Goal: Obtain resource: Download file/media

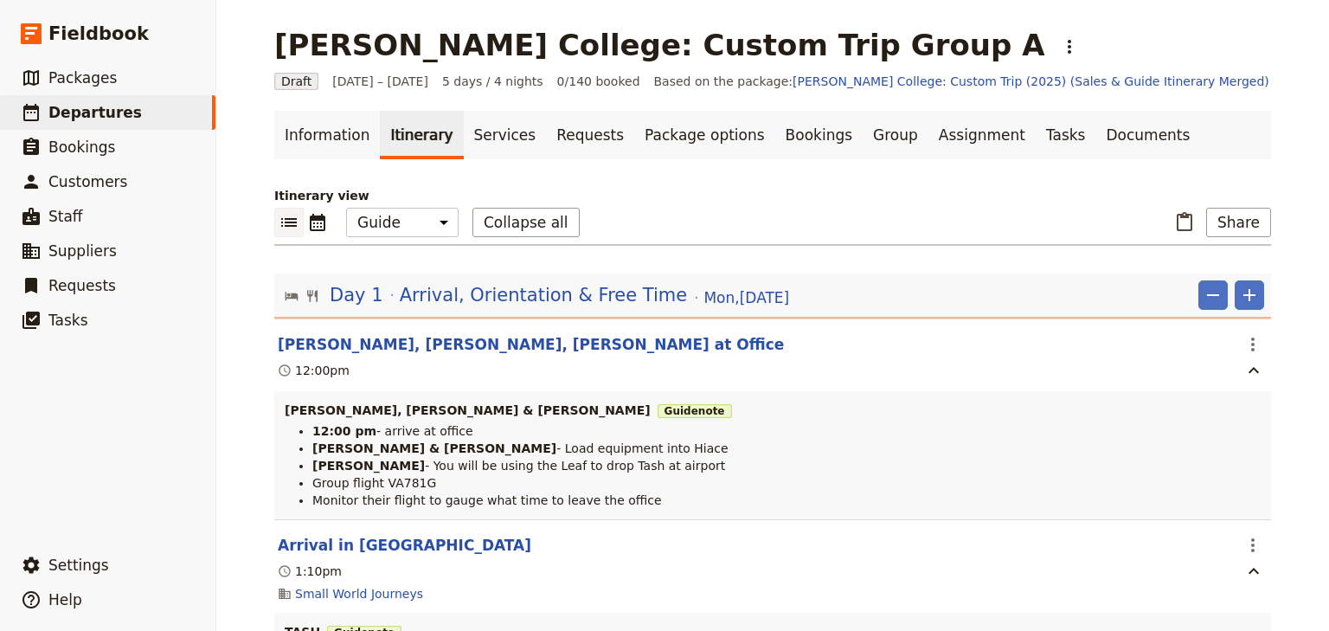
select select "STAFF"
click at [86, 111] on span "Departures" at bounding box center [94, 112] width 93 height 17
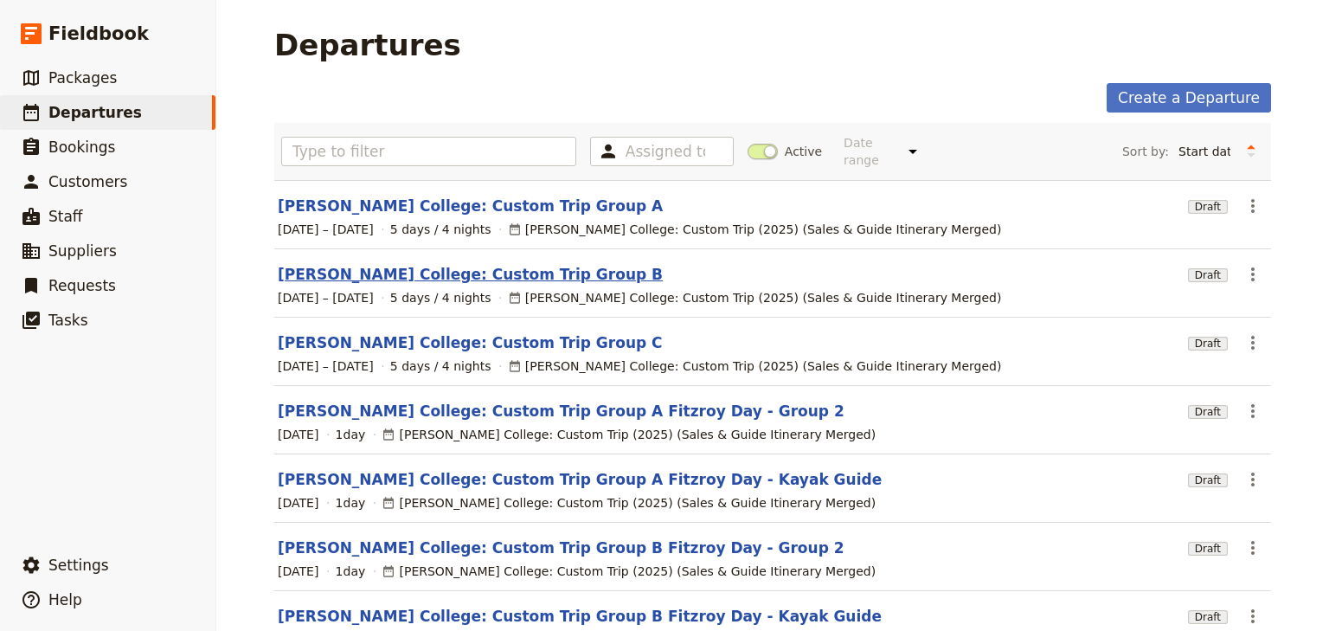
click at [465, 264] on link "Mueller College: Custom Trip Group B" at bounding box center [470, 274] width 385 height 21
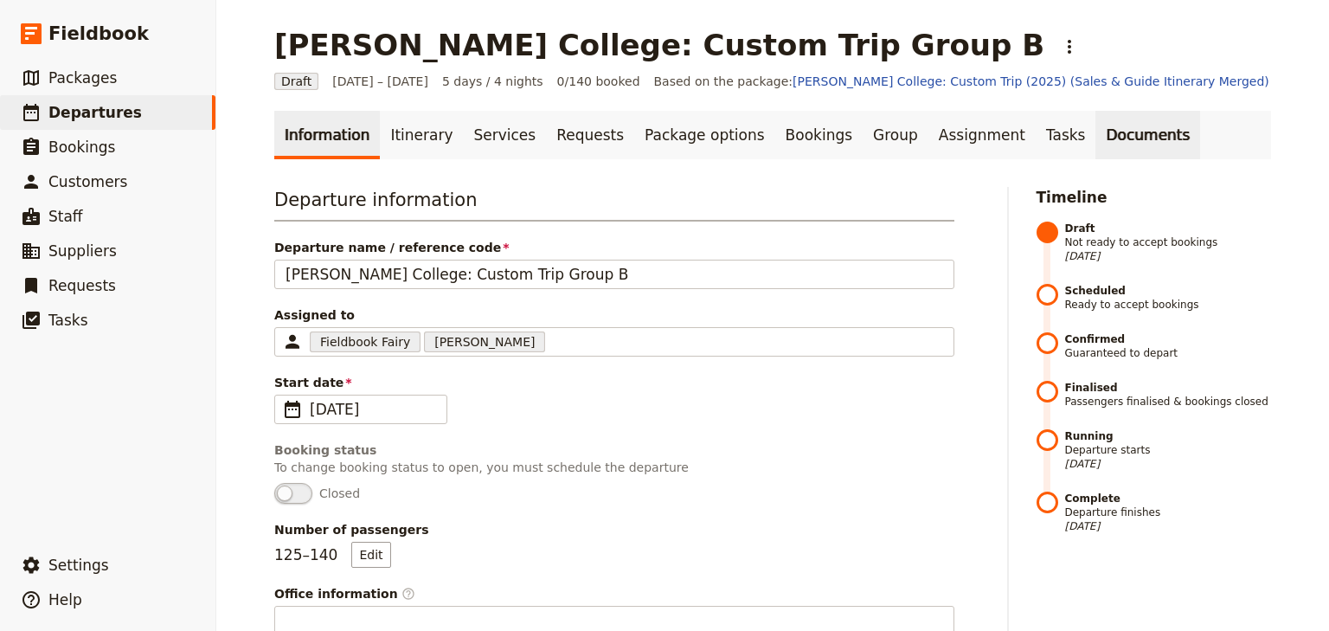
click at [1095, 137] on link "Documents" at bounding box center [1147, 135] width 105 height 48
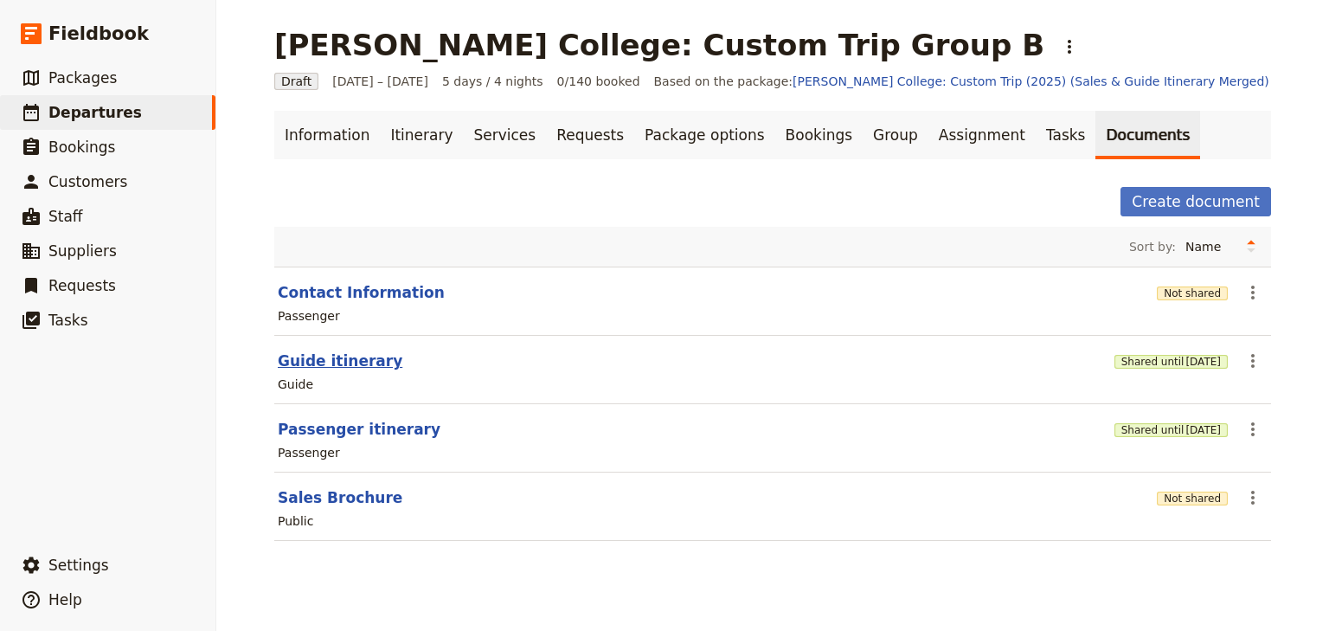
click at [324, 356] on button "Guide itinerary" at bounding box center [340, 360] width 125 height 21
select select "STAFF"
select select "RUN_SHEET"
select select "DEFAULT"
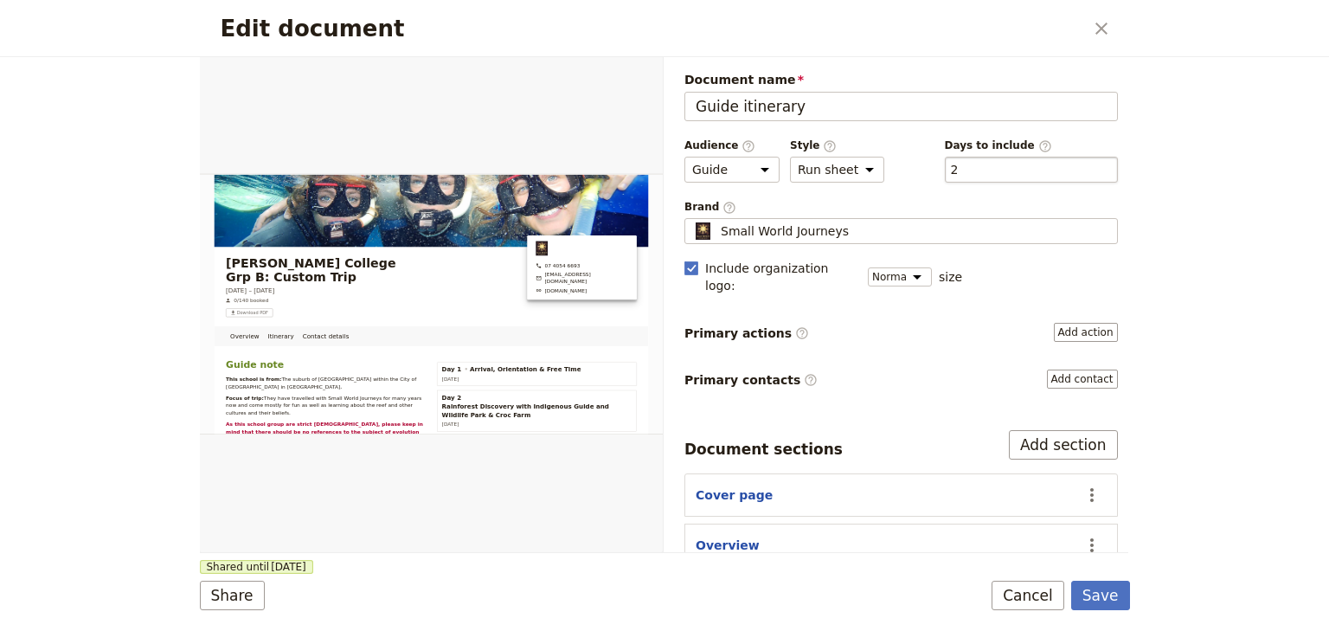
click at [965, 173] on div "​ 2 2" at bounding box center [1031, 170] width 173 height 26
click at [959, 173] on button "​ 2" at bounding box center [955, 169] width 8 height 17
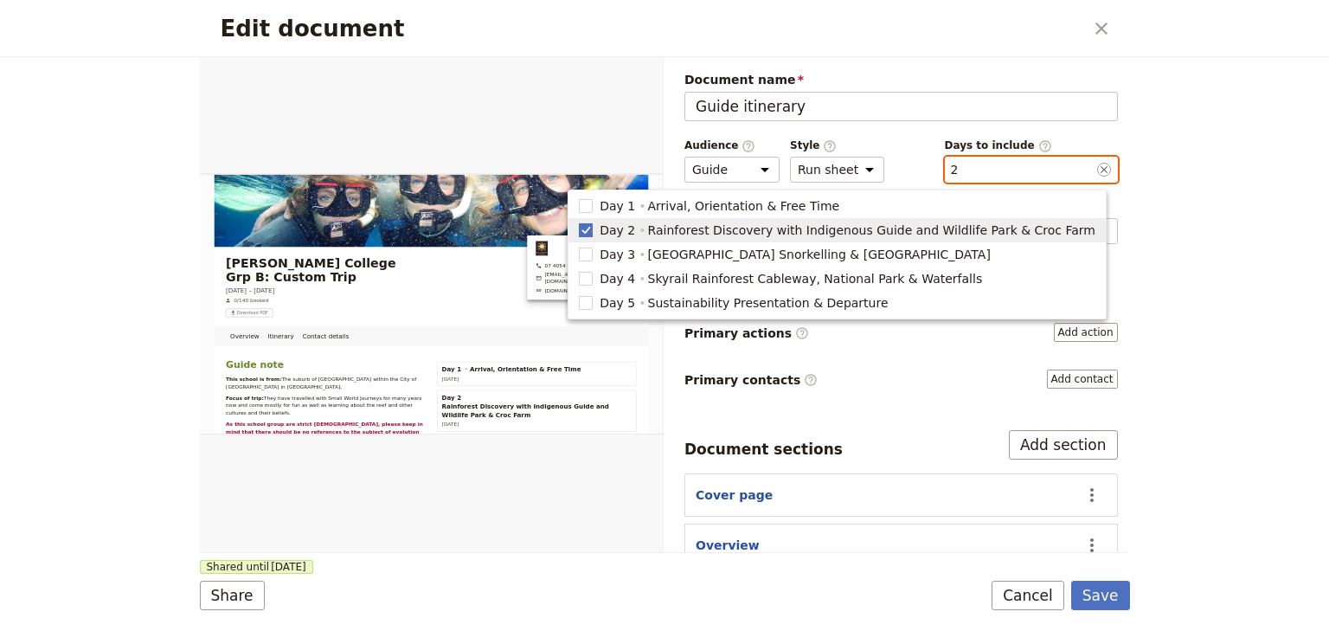
click at [593, 226] on rect "button" at bounding box center [586, 229] width 13 height 13
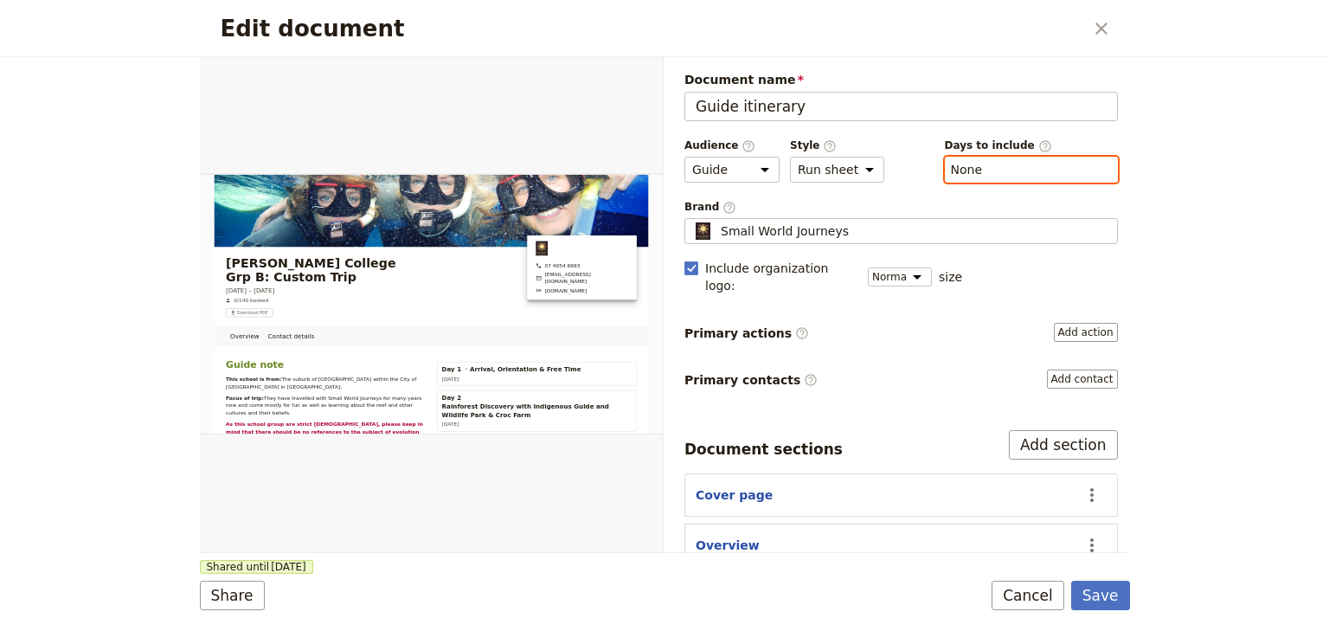
click at [966, 168] on button "​ None" at bounding box center [967, 169] width 32 height 17
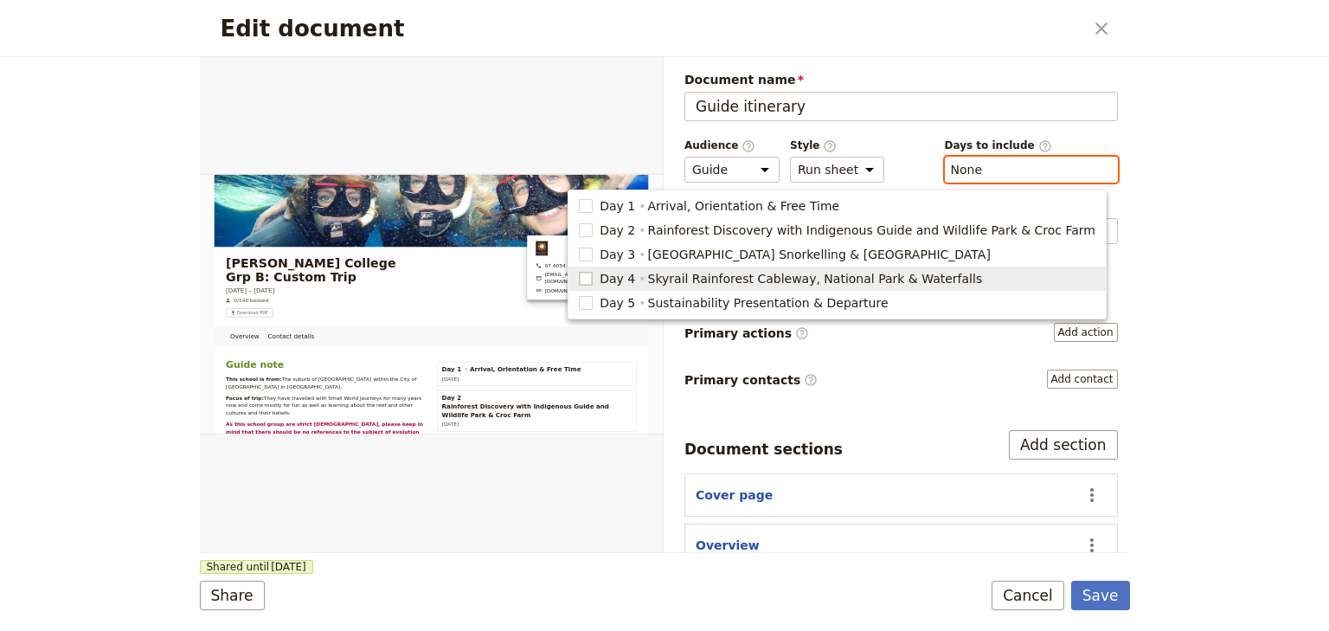
click at [593, 280] on rect "button" at bounding box center [586, 278] width 13 height 13
type input "4"
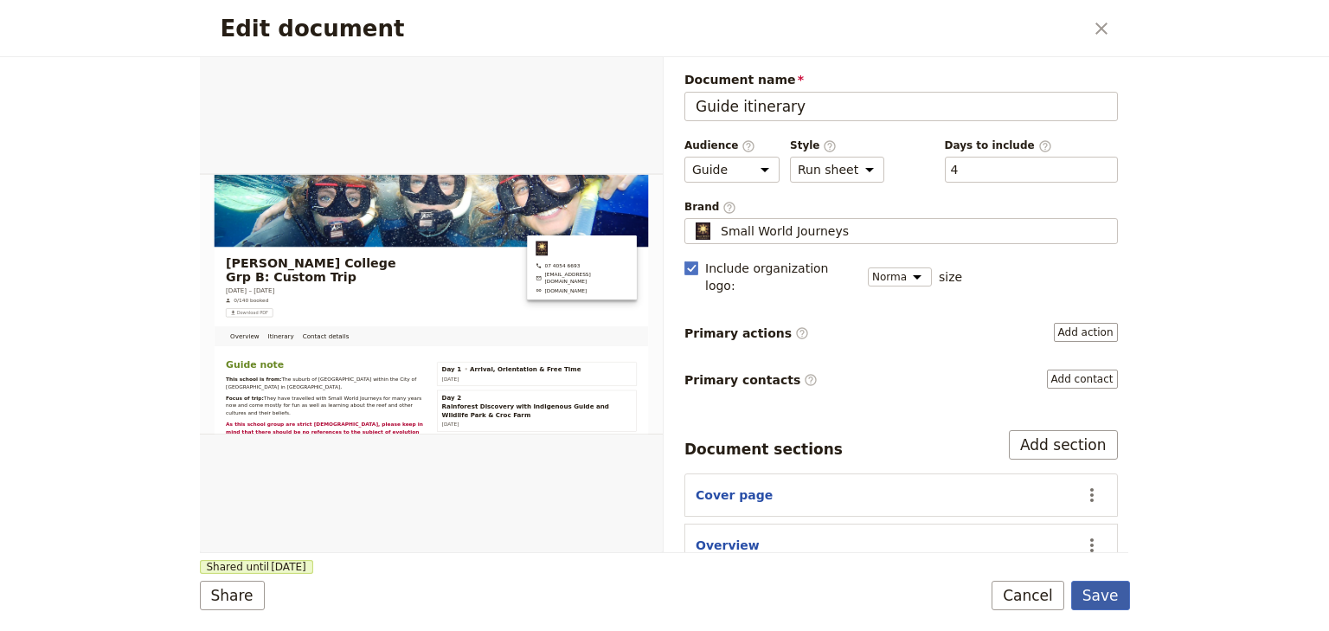
click at [1100, 601] on button "Save" at bounding box center [1100, 595] width 59 height 29
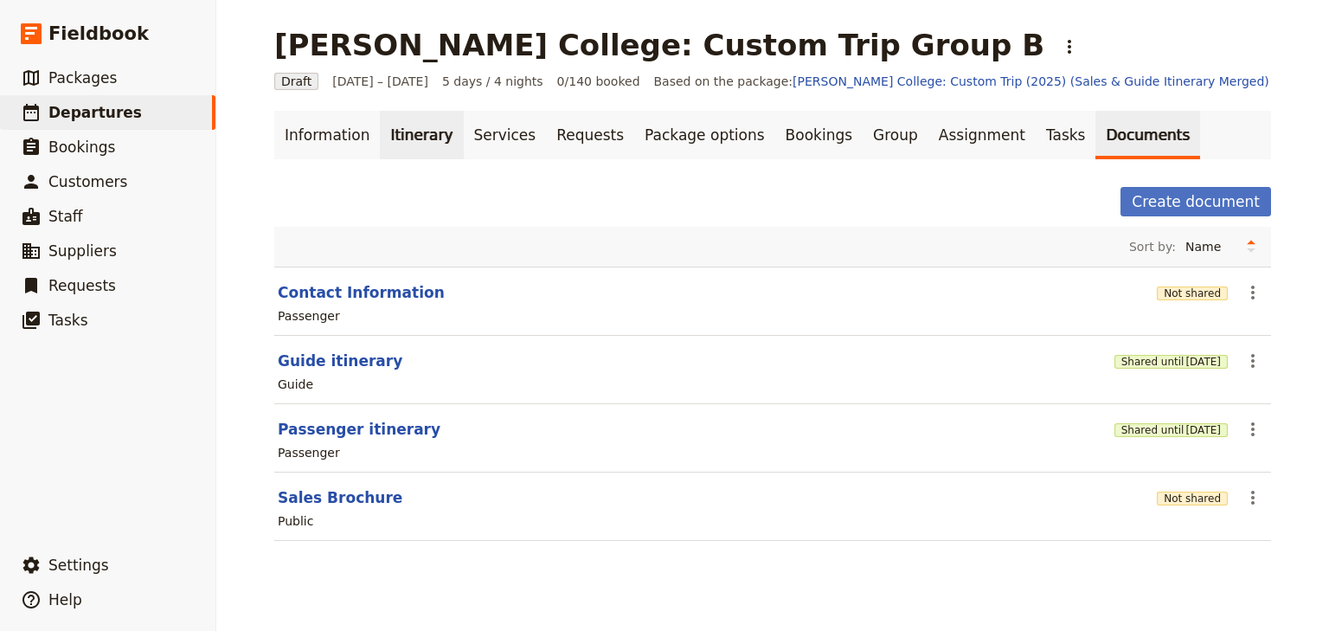
click at [405, 139] on link "Itinerary" at bounding box center [421, 135] width 83 height 48
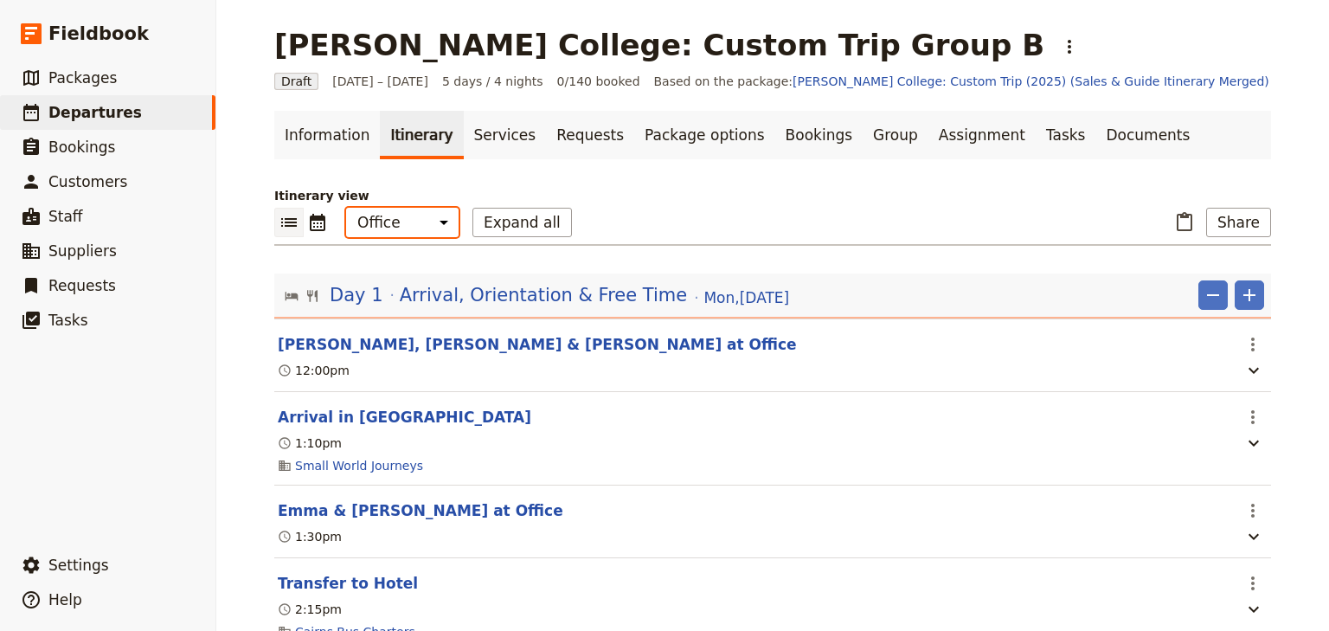
click at [387, 213] on select "Office Guide Passenger Sales" at bounding box center [402, 222] width 112 height 29
select select "STAFF"
click at [346, 208] on select "Office Guide Passenger Sales" at bounding box center [402, 222] width 112 height 29
click at [1242, 217] on button "Share" at bounding box center [1238, 222] width 65 height 29
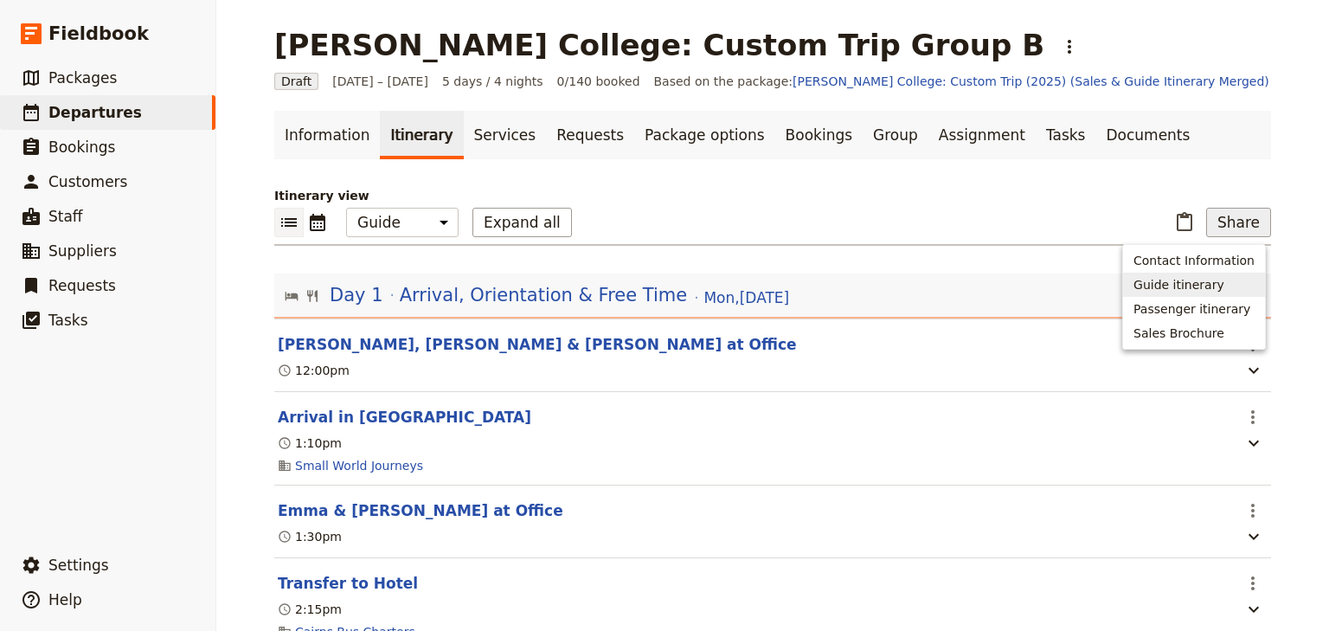
click at [1156, 285] on span "Guide itinerary" at bounding box center [1178, 284] width 91 height 17
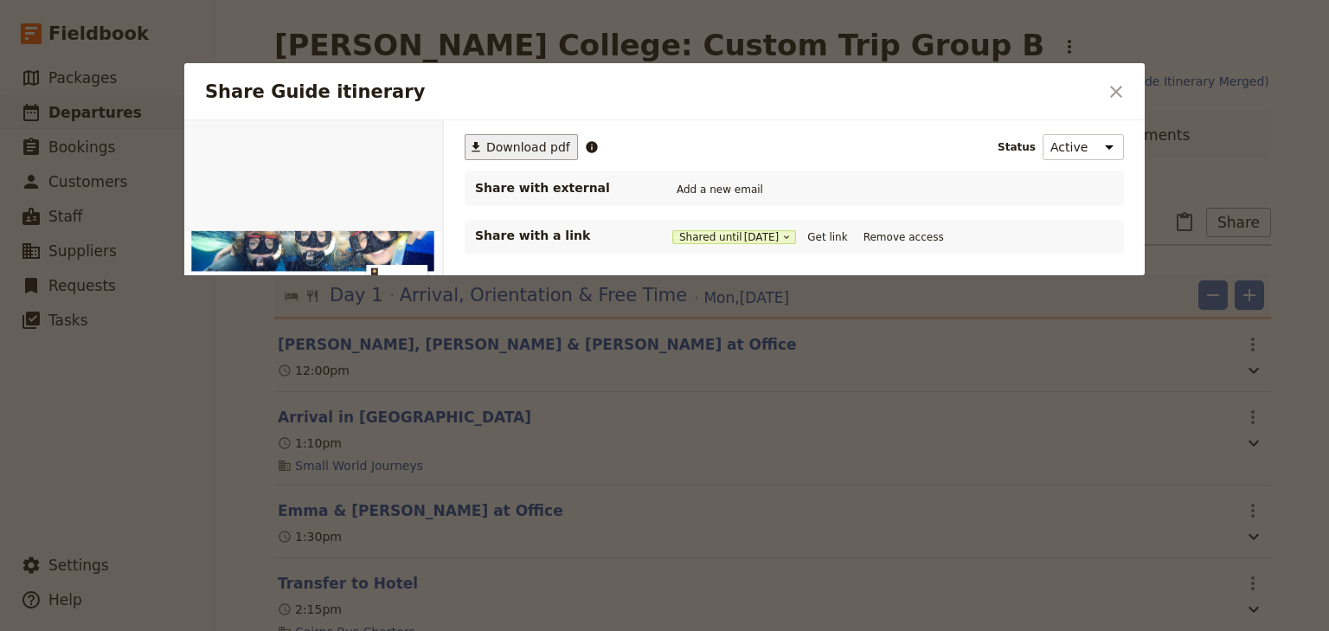
click at [502, 147] on span "Download pdf" at bounding box center [528, 146] width 84 height 17
click at [1114, 90] on icon "Close dialog" at bounding box center [1116, 92] width 12 height 12
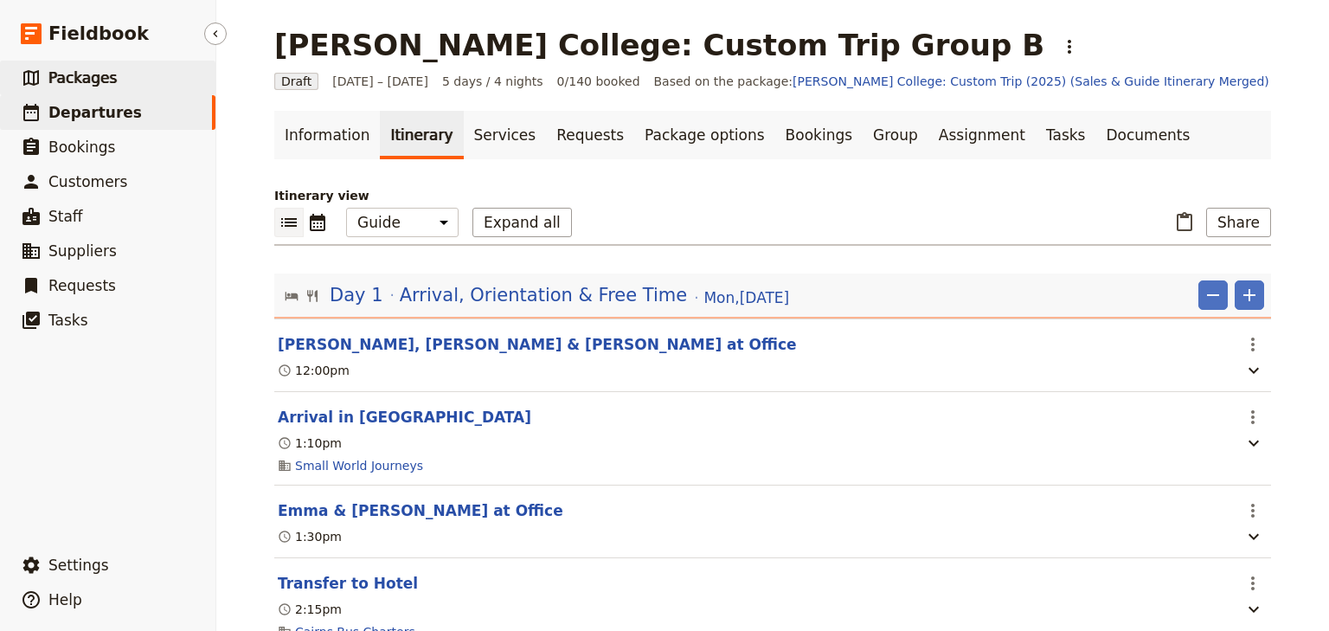
click at [69, 73] on span "Packages" at bounding box center [82, 77] width 68 height 17
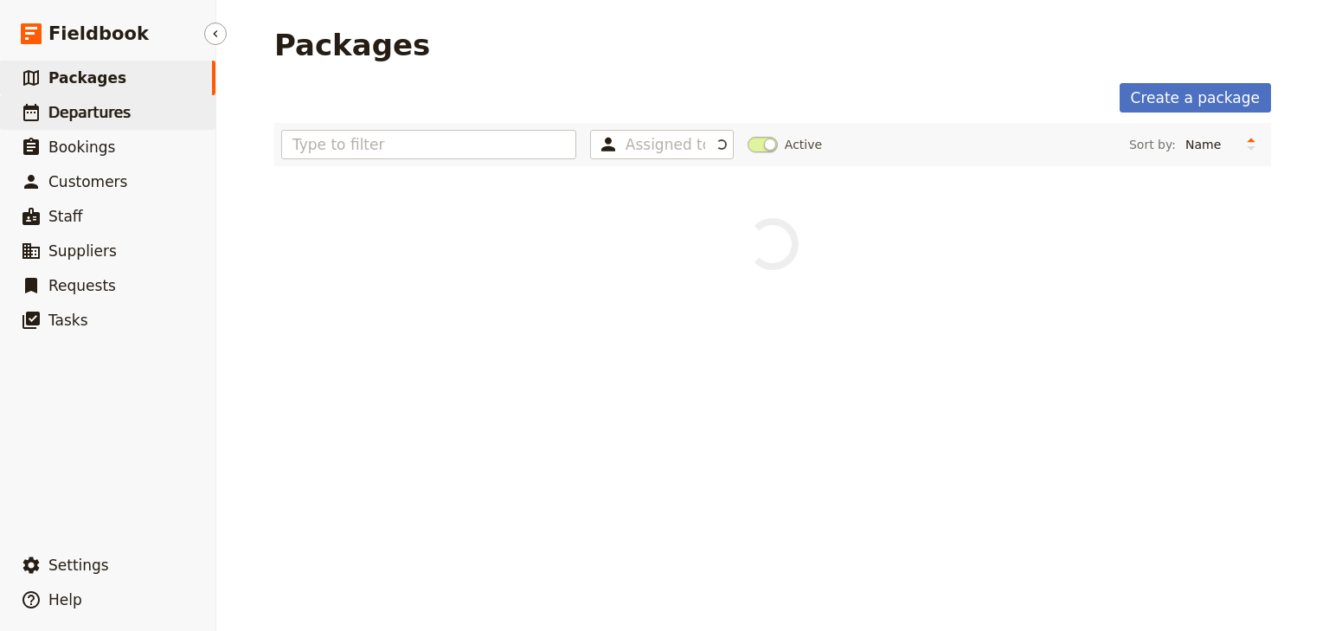
click at [64, 109] on span "Departures" at bounding box center [89, 112] width 82 height 17
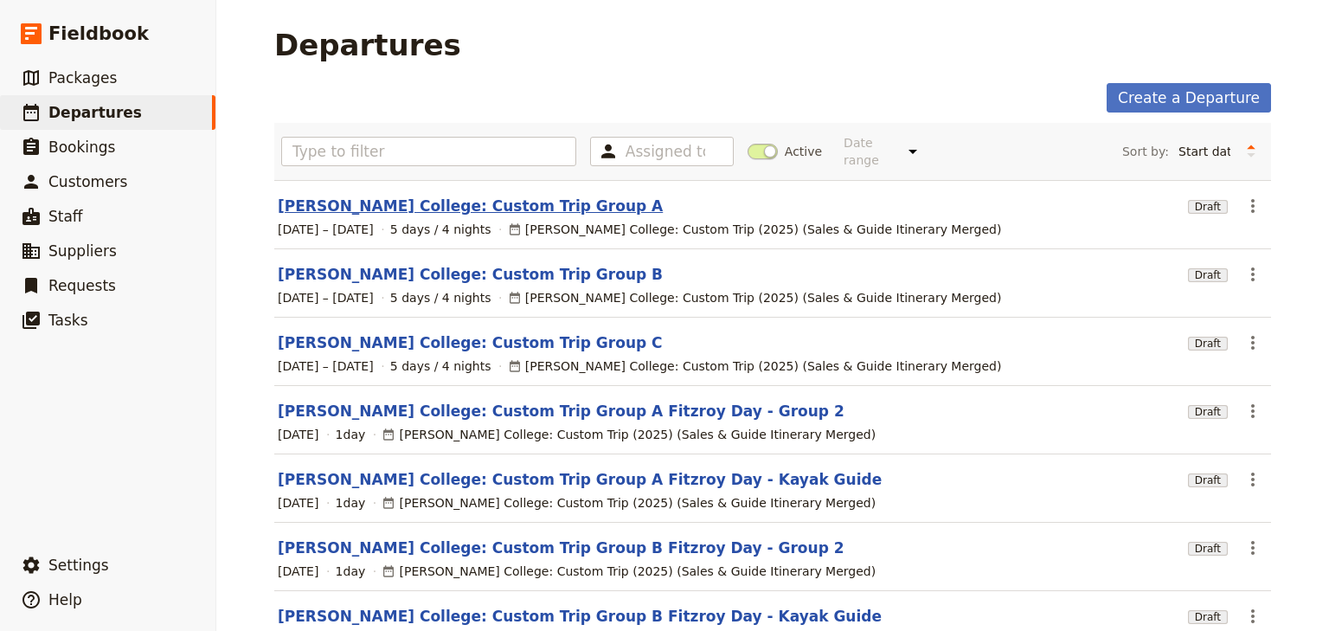
click at [353, 196] on link "Mueller College: Custom Trip Group A" at bounding box center [470, 206] width 385 height 21
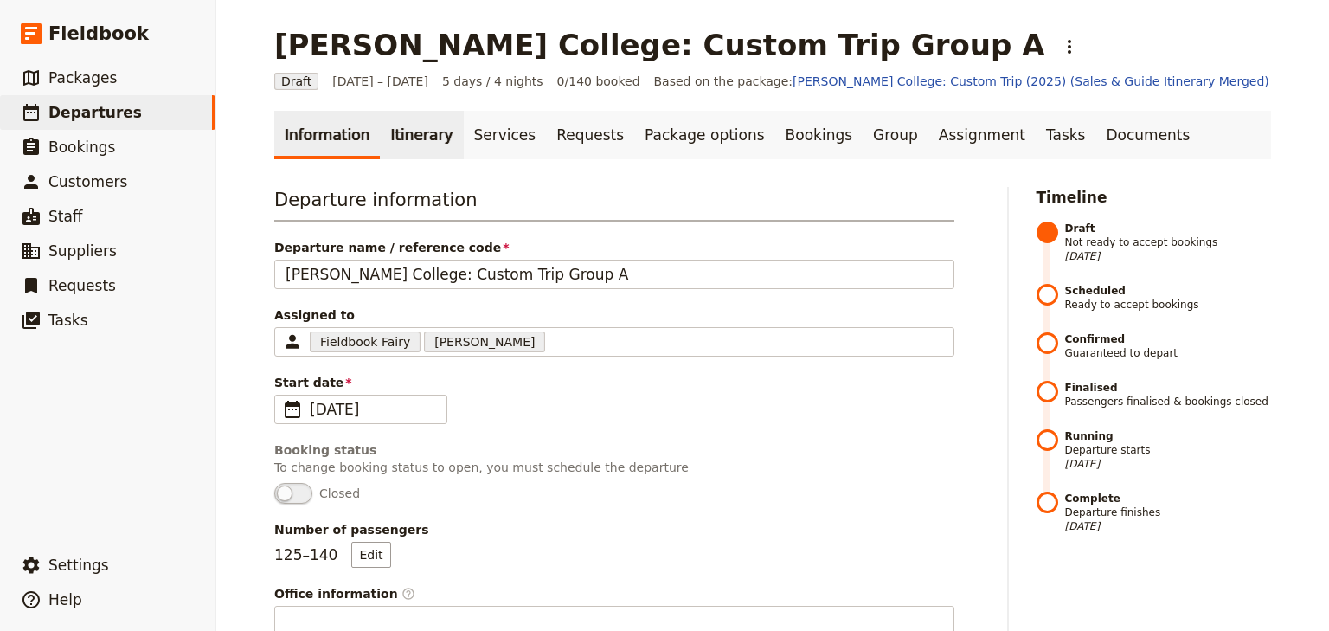
click at [408, 141] on link "Itinerary" at bounding box center [421, 135] width 83 height 48
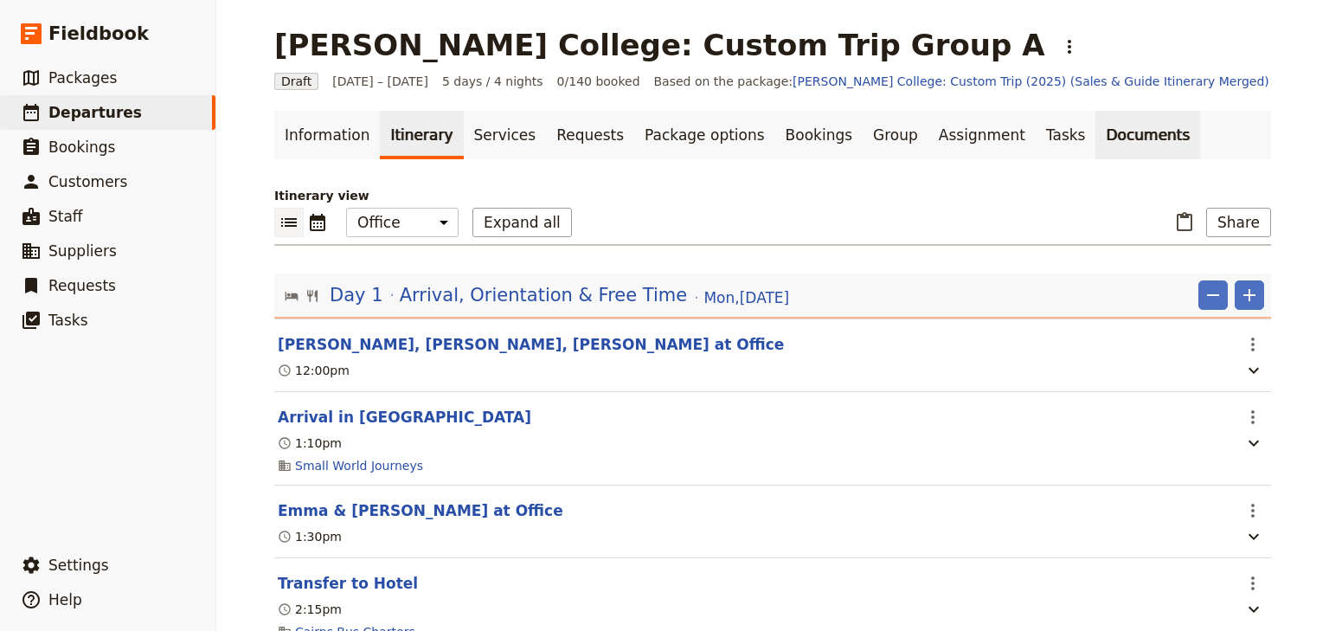
click at [1095, 138] on link "Documents" at bounding box center [1147, 135] width 105 height 48
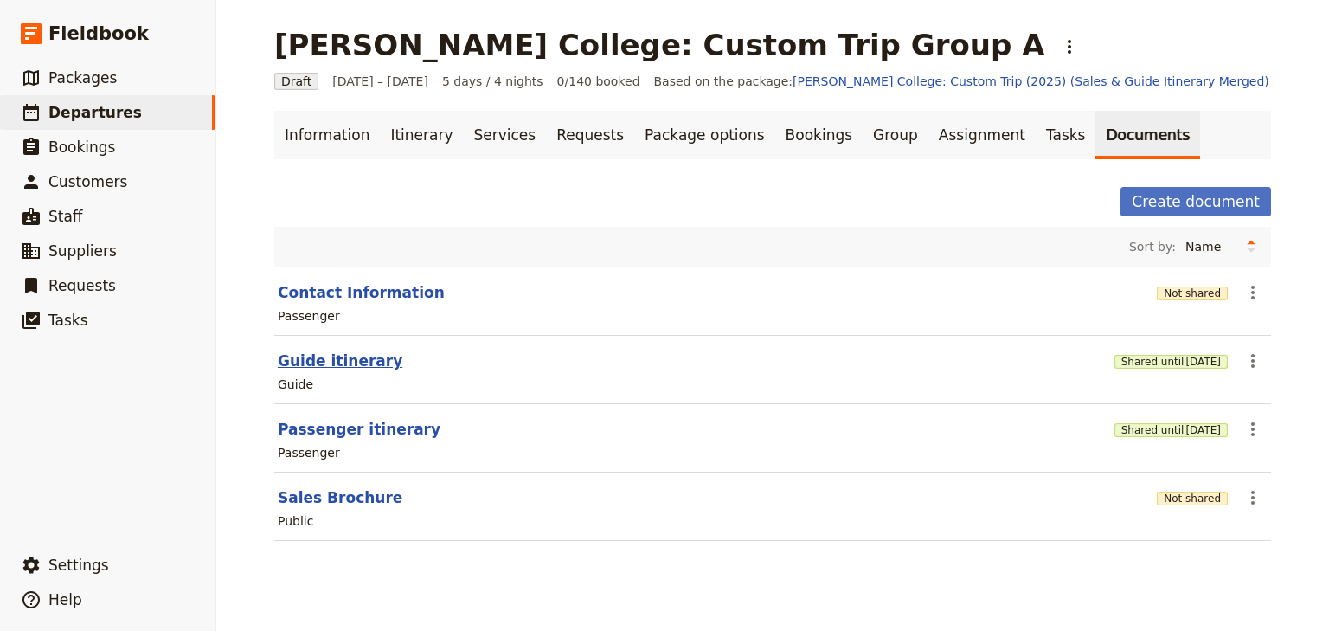
click at [355, 363] on button "Guide itinerary" at bounding box center [340, 360] width 125 height 21
select select "STAFF"
select select "RUN_SHEET"
select select "DEFAULT"
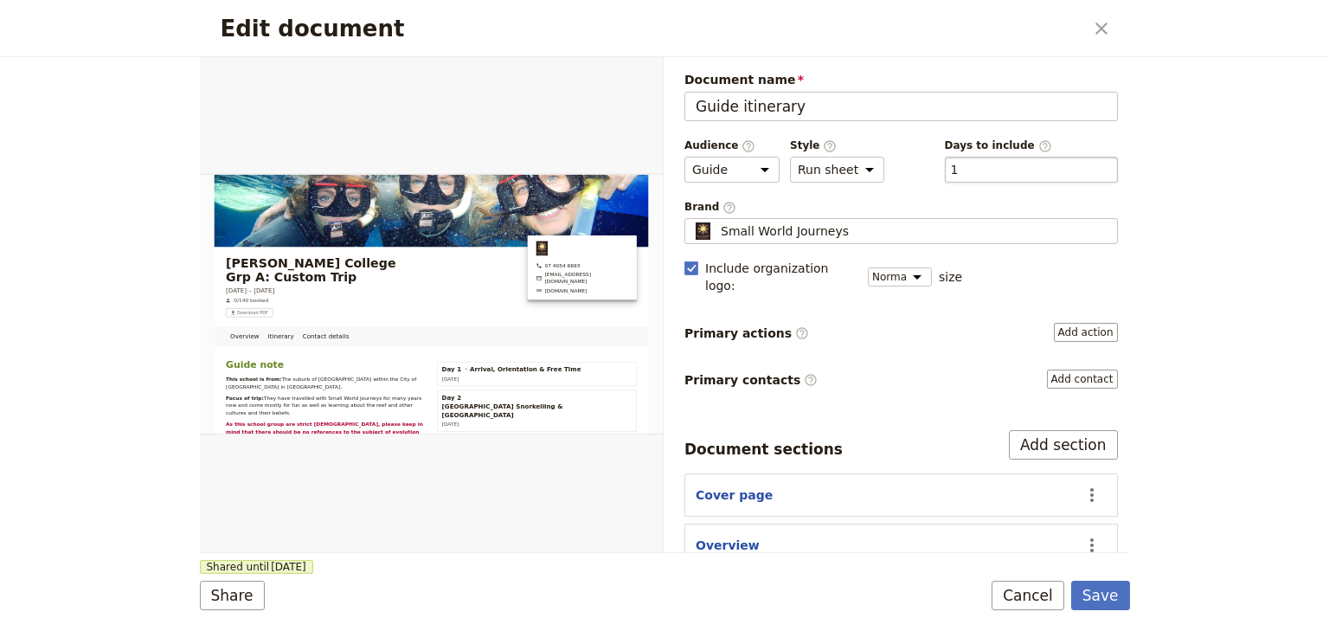
click at [959, 168] on div "​ 1 1" at bounding box center [1031, 170] width 173 height 26
click at [959, 168] on button "​ 1" at bounding box center [955, 169] width 8 height 17
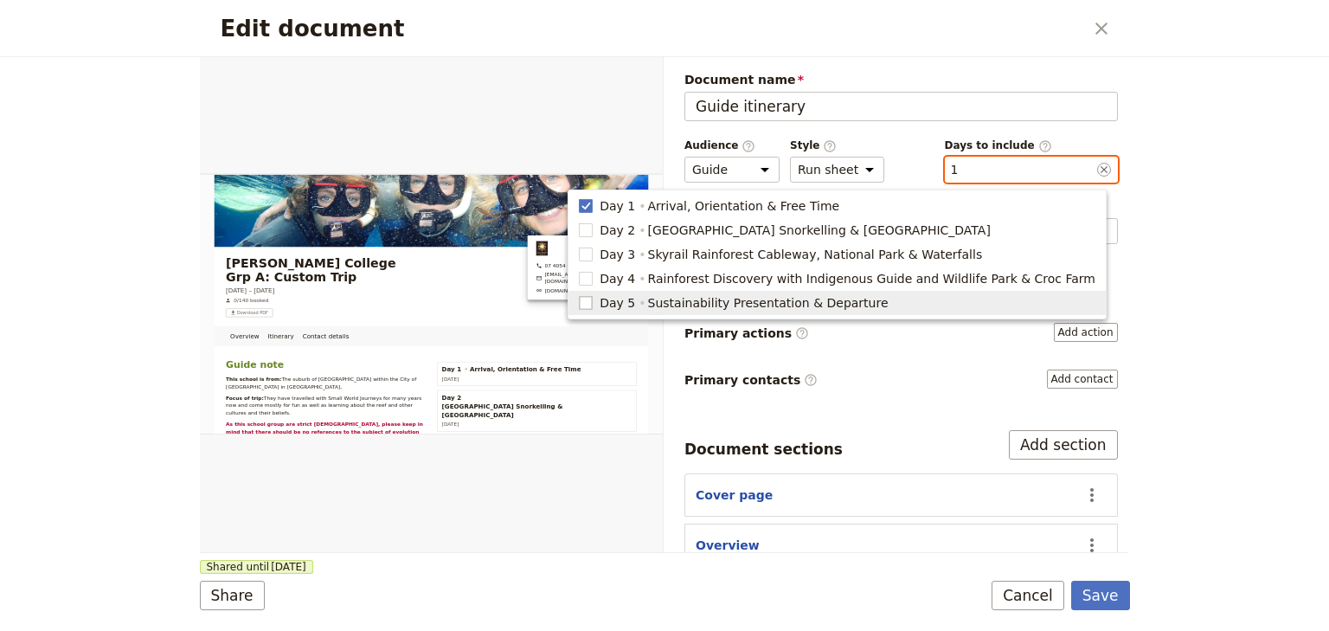
click at [593, 301] on rect "button" at bounding box center [586, 302] width 13 height 13
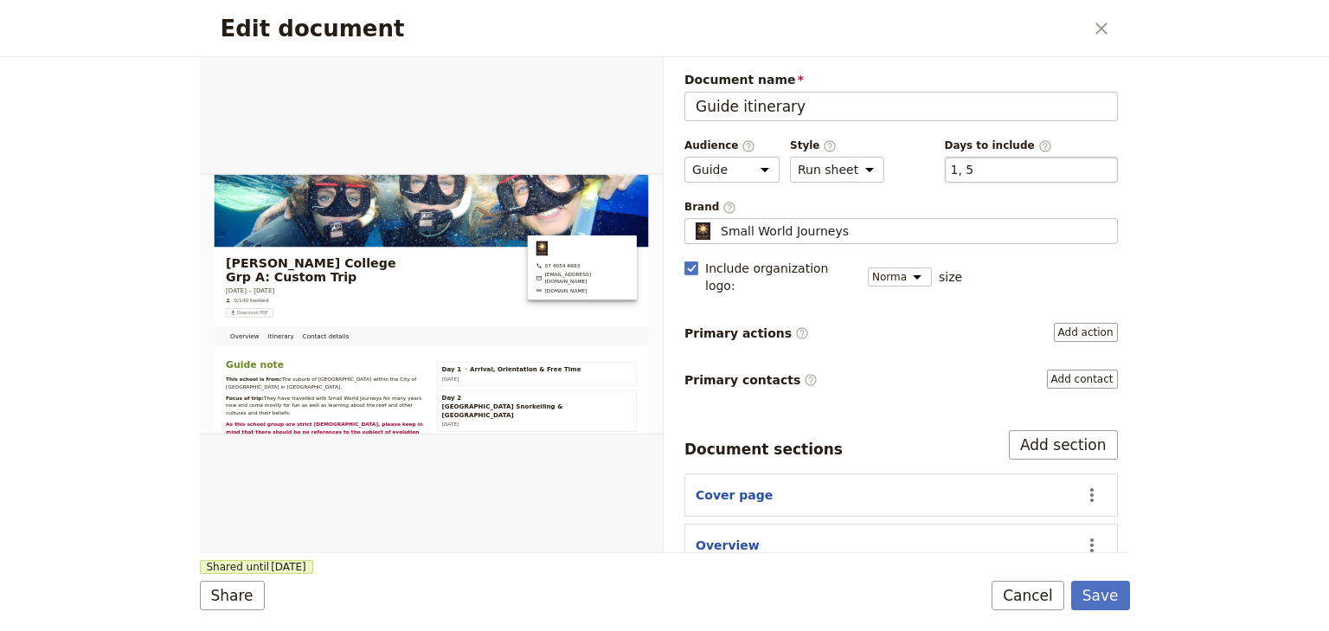
click at [991, 161] on div "​ 1, 5 1, 5" at bounding box center [1031, 170] width 173 height 26
click at [974, 161] on button "​ 1, 5" at bounding box center [962, 169] width 23 height 17
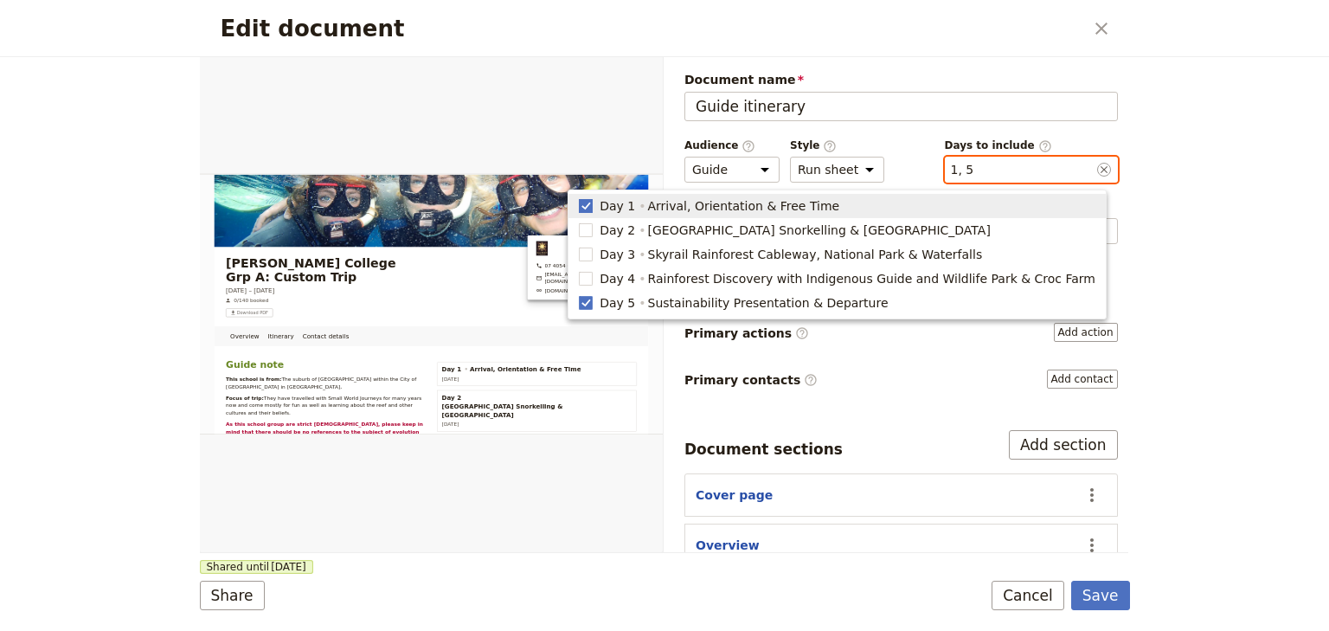
click at [593, 203] on rect "button" at bounding box center [586, 205] width 13 height 13
type input "5"
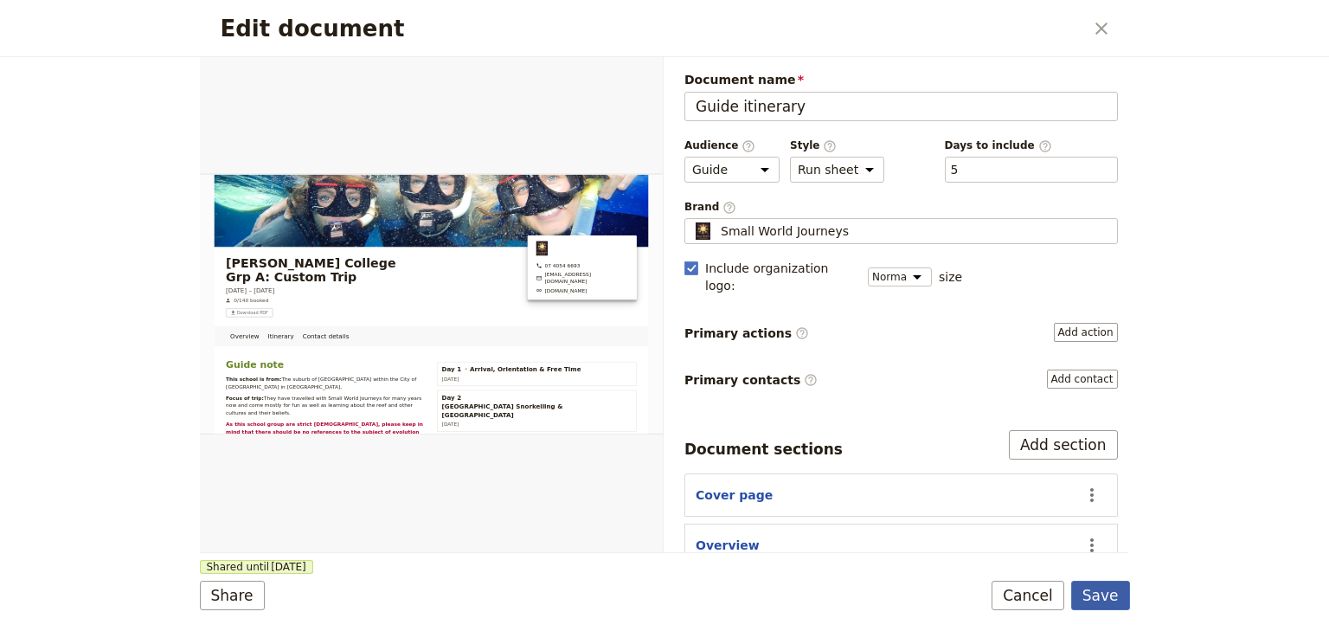
click at [1090, 595] on button "Save" at bounding box center [1100, 595] width 59 height 29
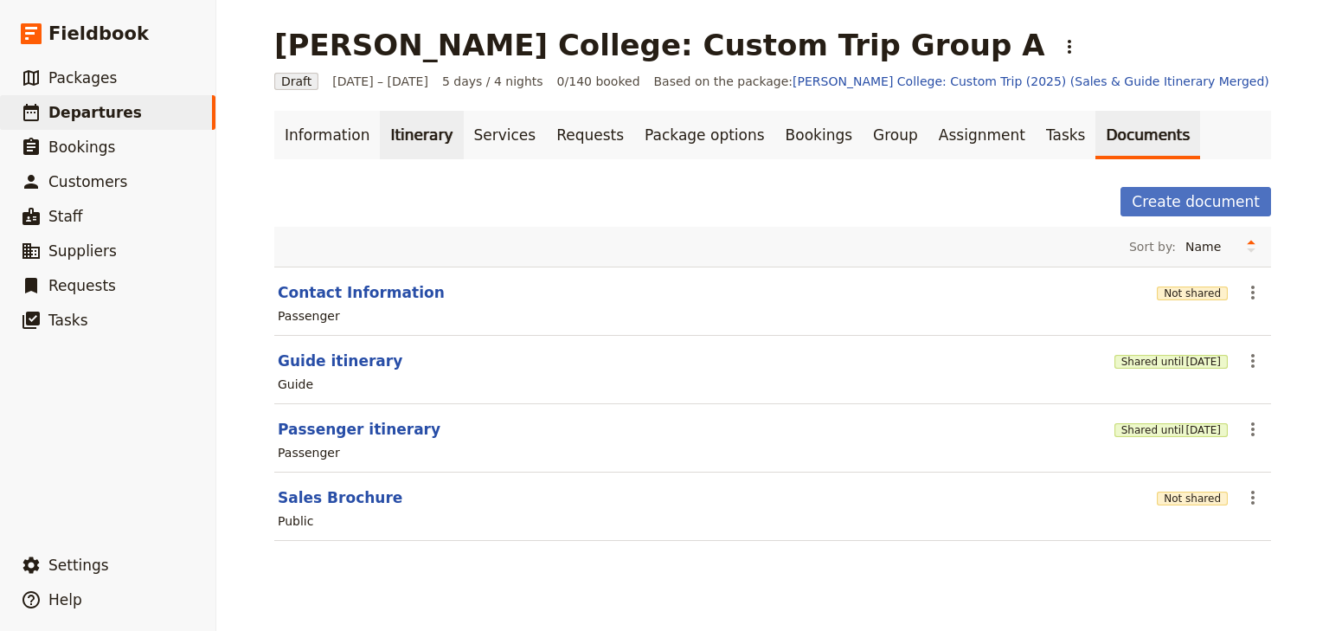
click at [387, 142] on link "Itinerary" at bounding box center [421, 135] width 83 height 48
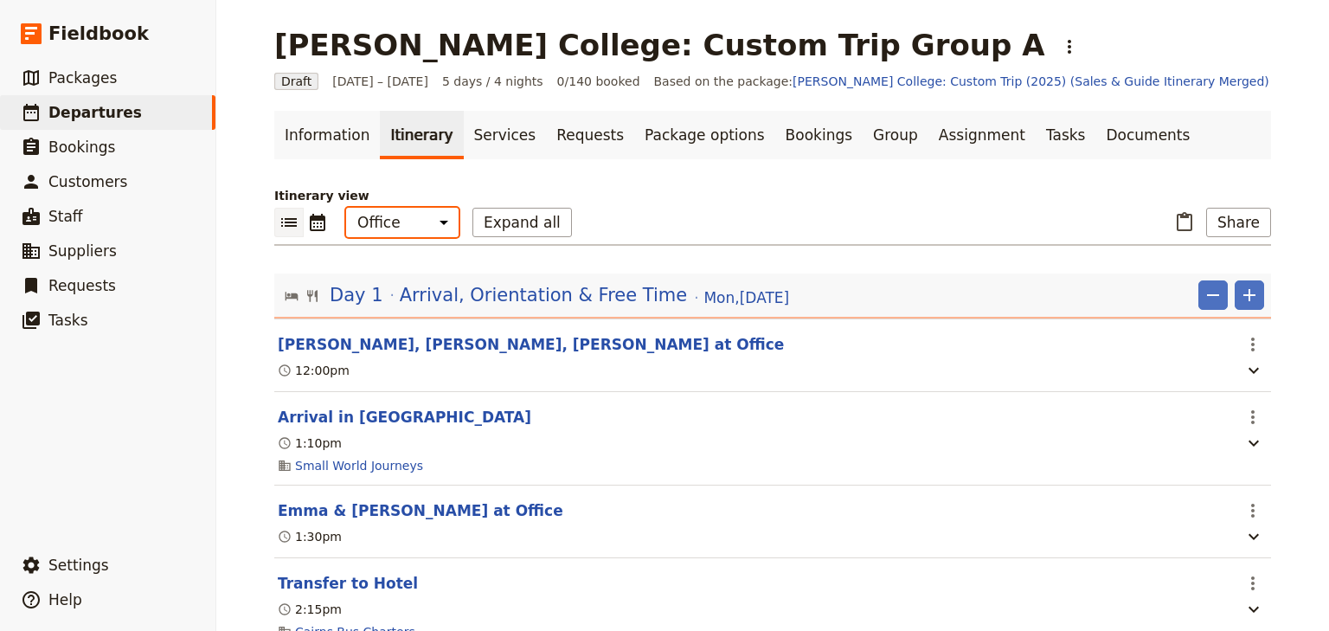
click at [394, 215] on select "Office Guide Passenger Sales" at bounding box center [402, 222] width 112 height 29
select select "STAFF"
click at [346, 208] on select "Office Guide Passenger Sales" at bounding box center [402, 222] width 112 height 29
click at [1232, 219] on button "Share" at bounding box center [1238, 222] width 65 height 29
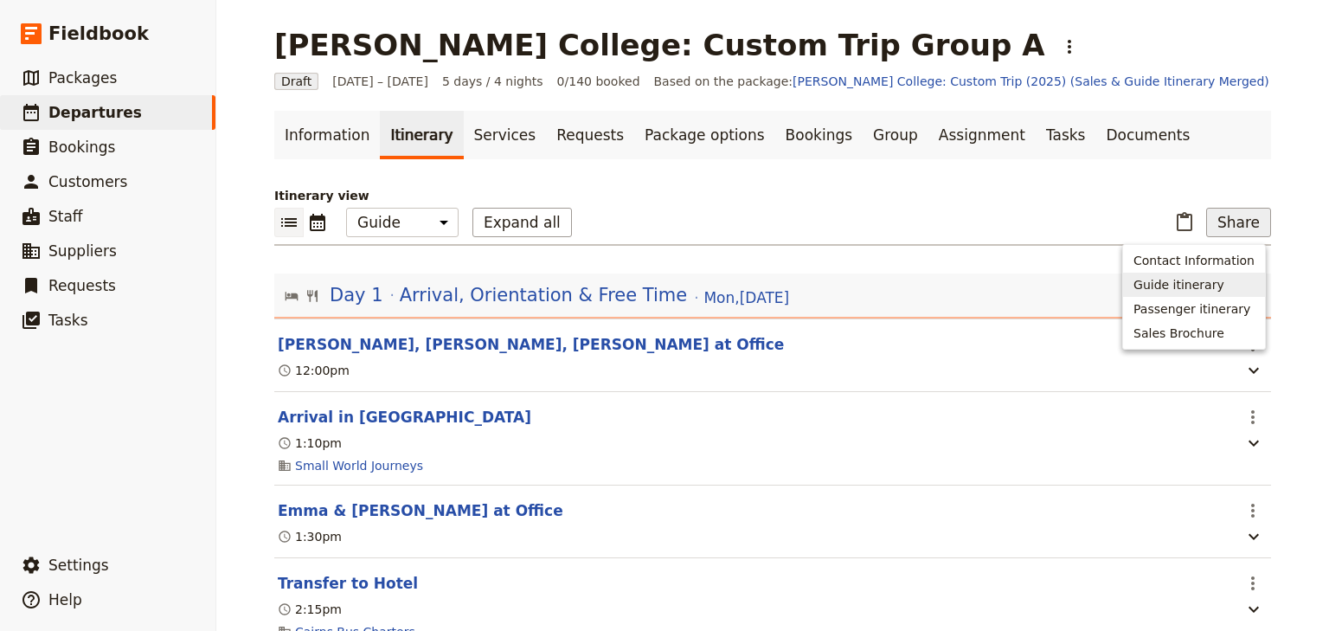
click at [1173, 277] on span "Guide itinerary" at bounding box center [1178, 284] width 91 height 17
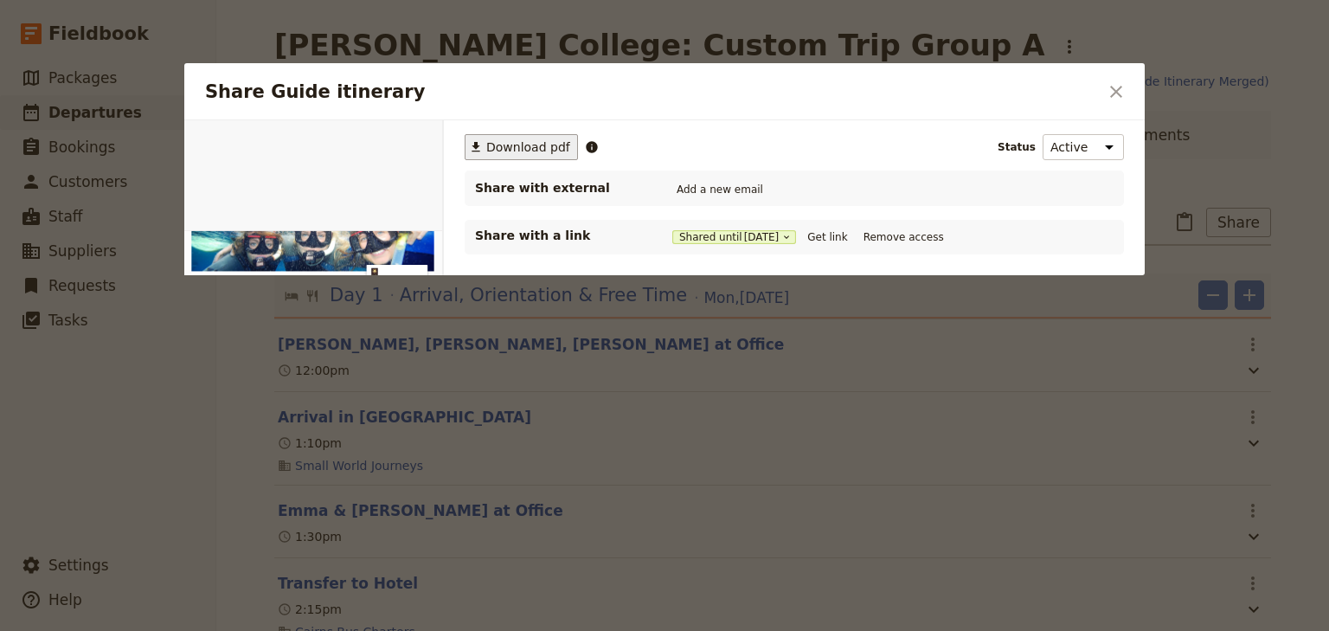
click at [508, 154] on span "Download pdf" at bounding box center [528, 146] width 84 height 17
click at [1117, 90] on icon "Close dialog" at bounding box center [1116, 92] width 12 height 12
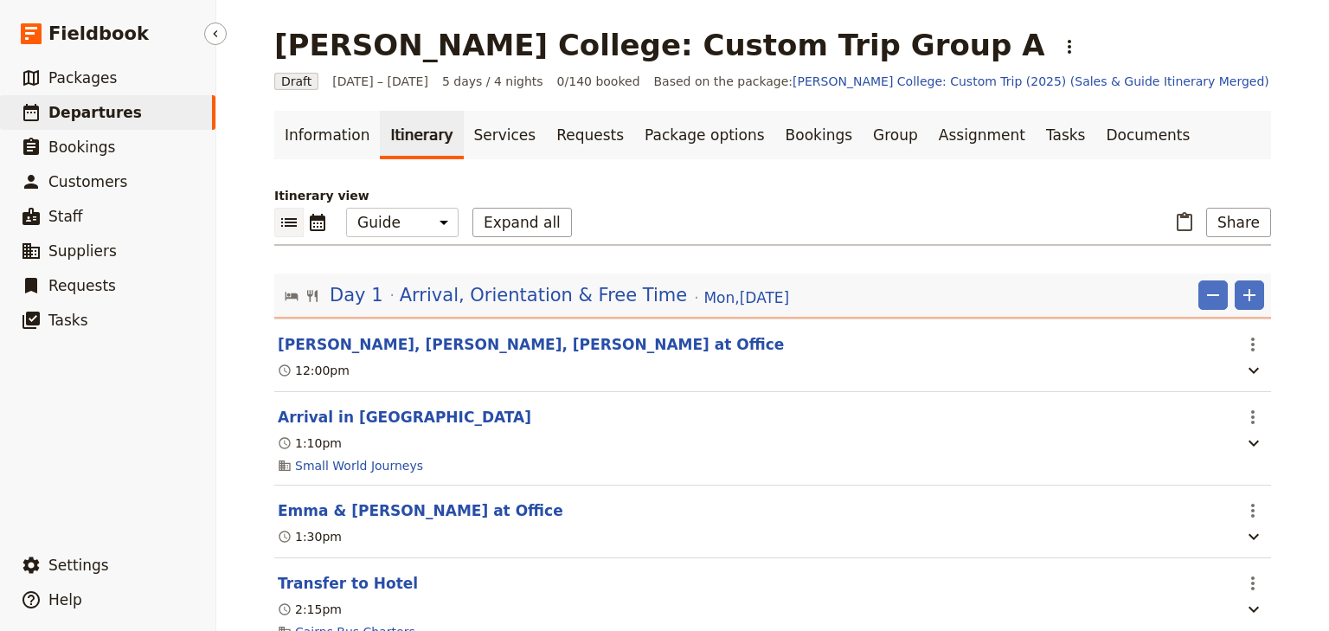
click at [99, 116] on span "Departures" at bounding box center [94, 112] width 93 height 17
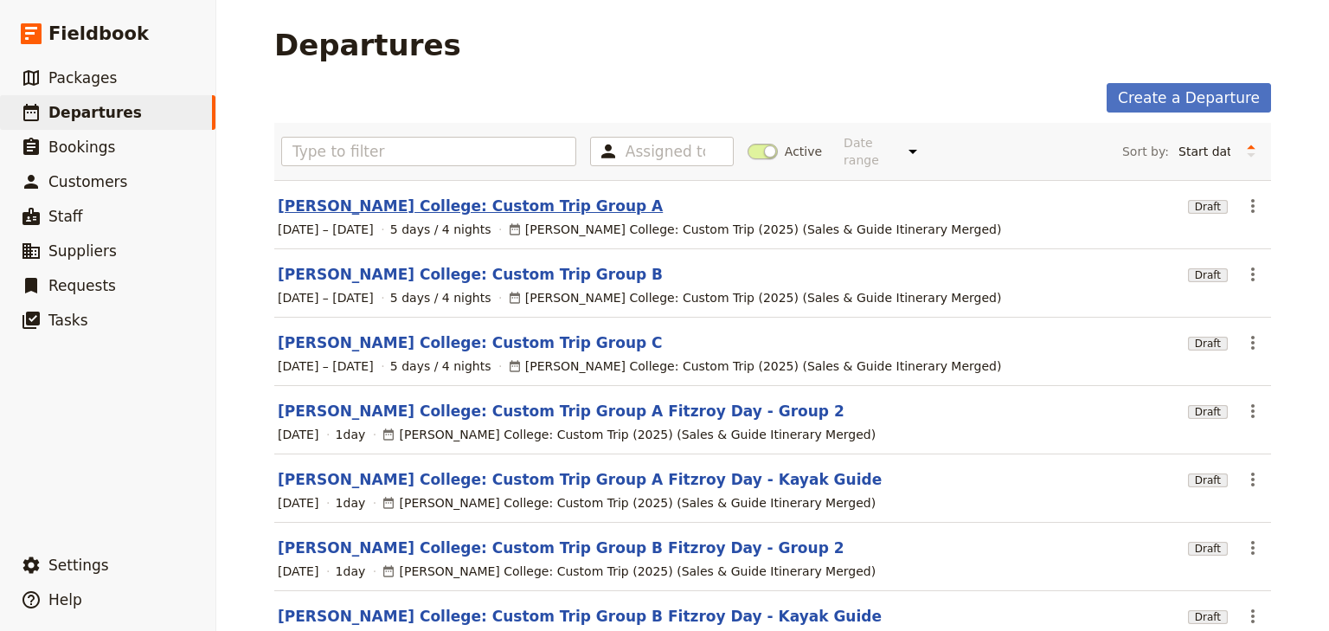
click at [419, 198] on link "Mueller College: Custom Trip Group A" at bounding box center [470, 206] width 385 height 21
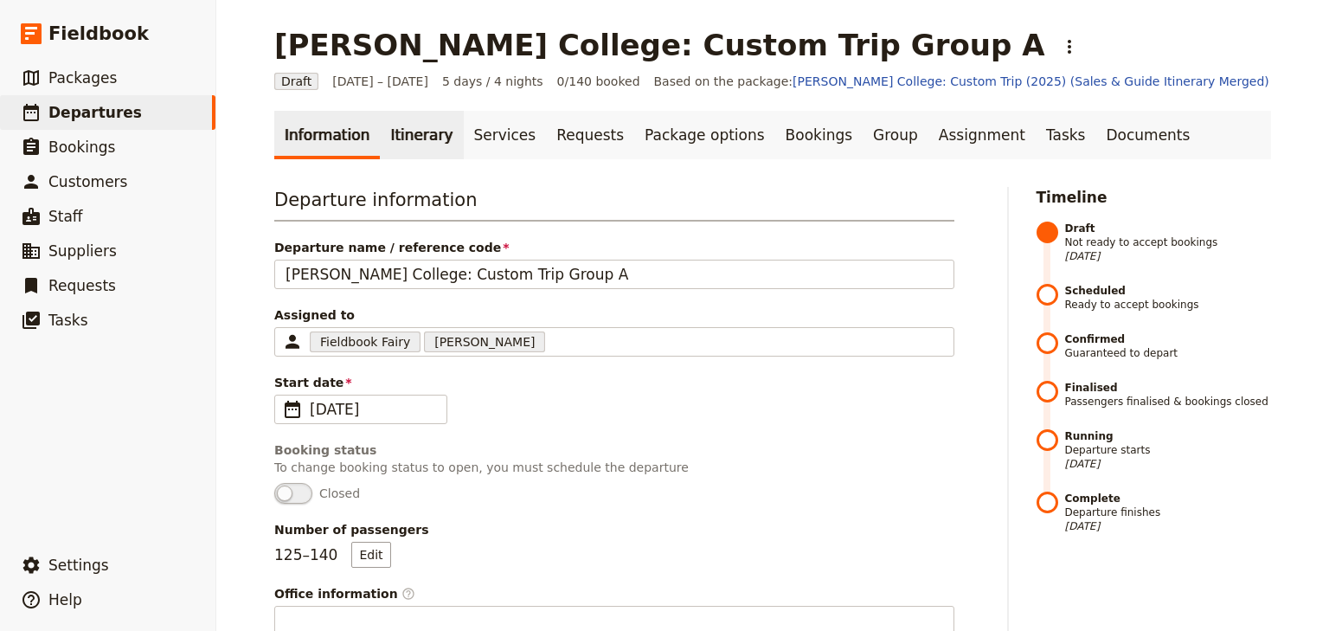
click at [422, 143] on link "Itinerary" at bounding box center [421, 135] width 83 height 48
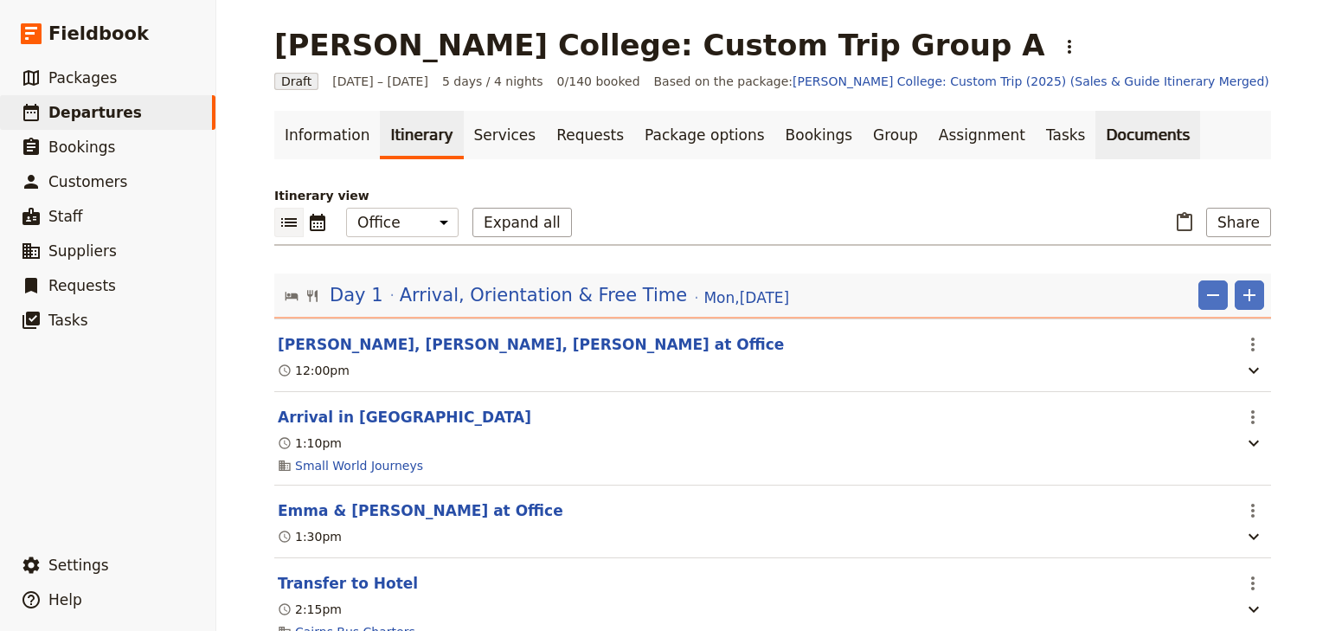
click at [1095, 134] on link "Documents" at bounding box center [1147, 135] width 105 height 48
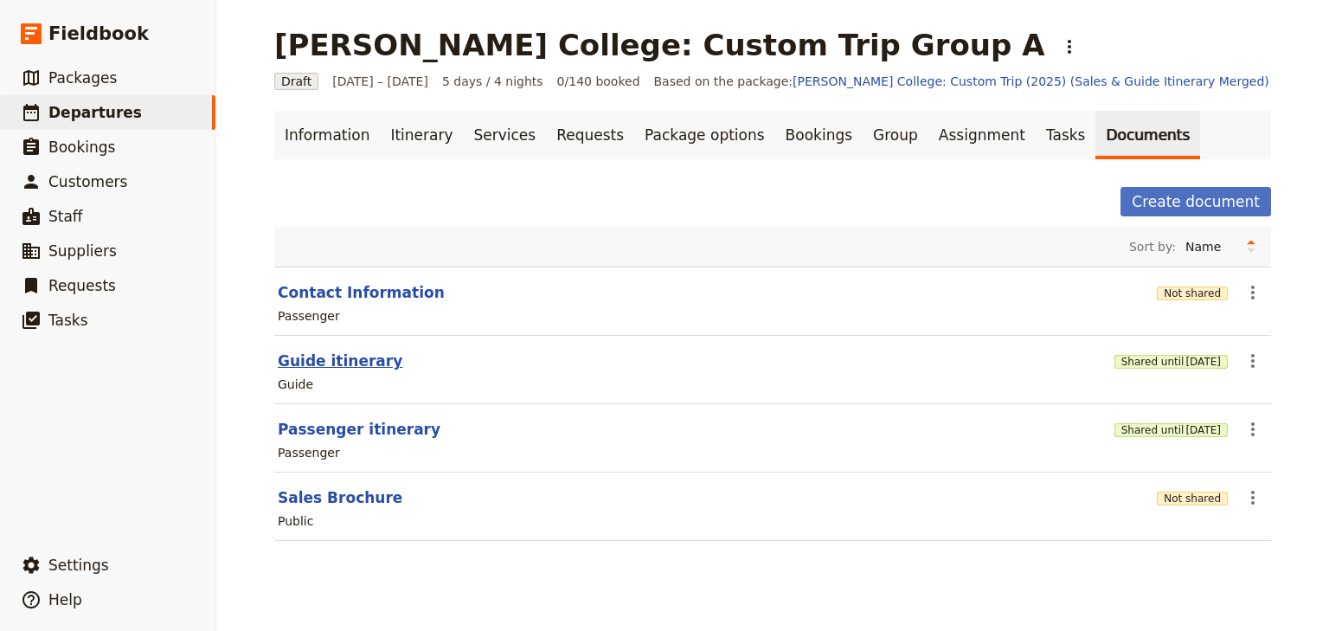
click at [324, 363] on button "Guide itinerary" at bounding box center [340, 360] width 125 height 21
select select "STAFF"
select select "RUN_SHEET"
select select "DEFAULT"
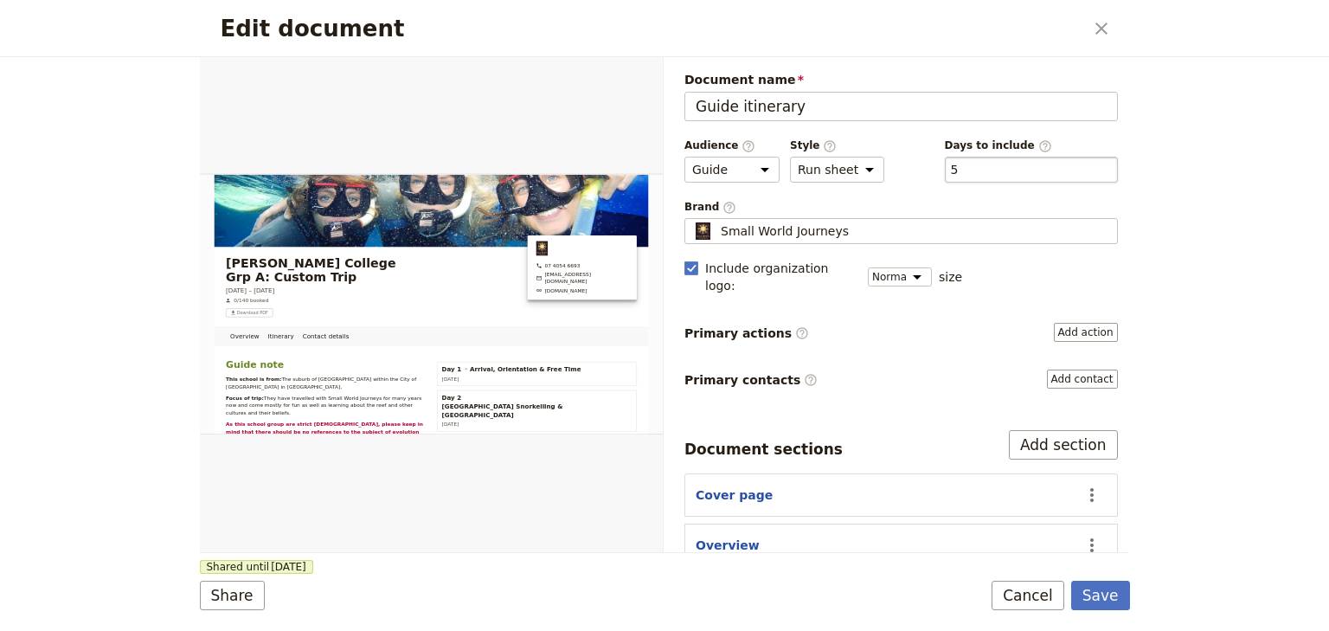
click at [957, 168] on div "​ 5 5" at bounding box center [1031, 170] width 173 height 26
click at [957, 168] on button "​ 5" at bounding box center [955, 169] width 8 height 17
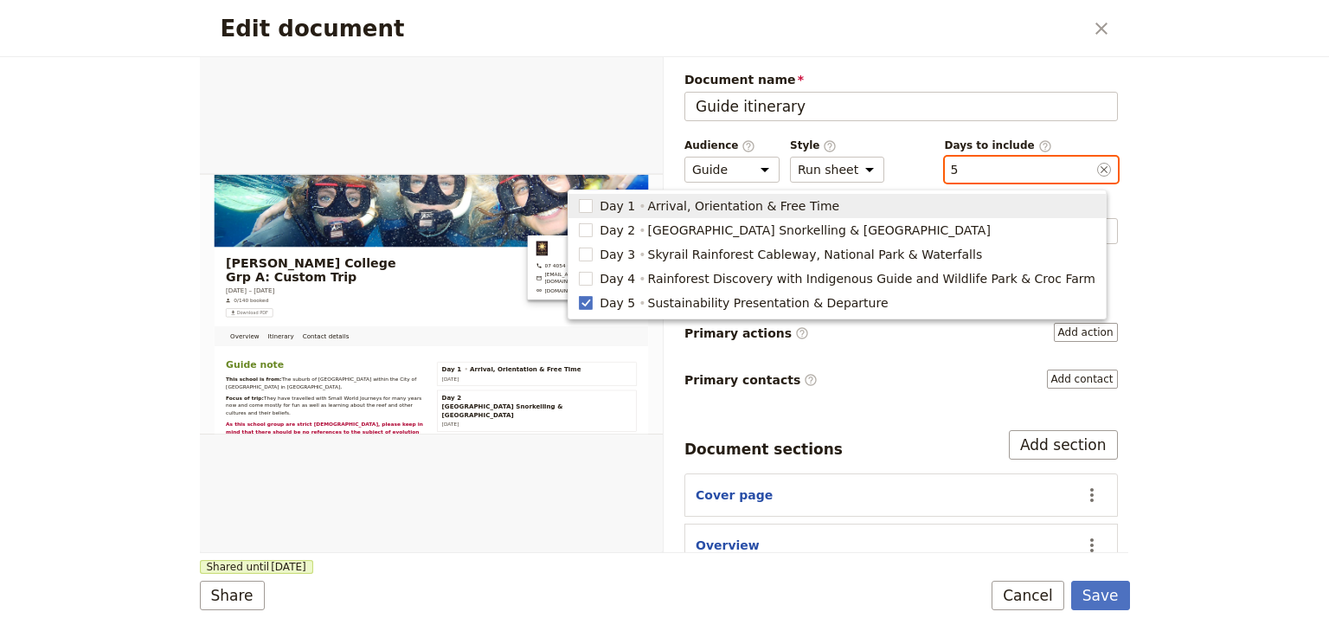
click at [653, 205] on span "Day 1 Arrival, Orientation & Free Time" at bounding box center [837, 205] width 517 height 17
type input "1, 5"
checkbox input "true"
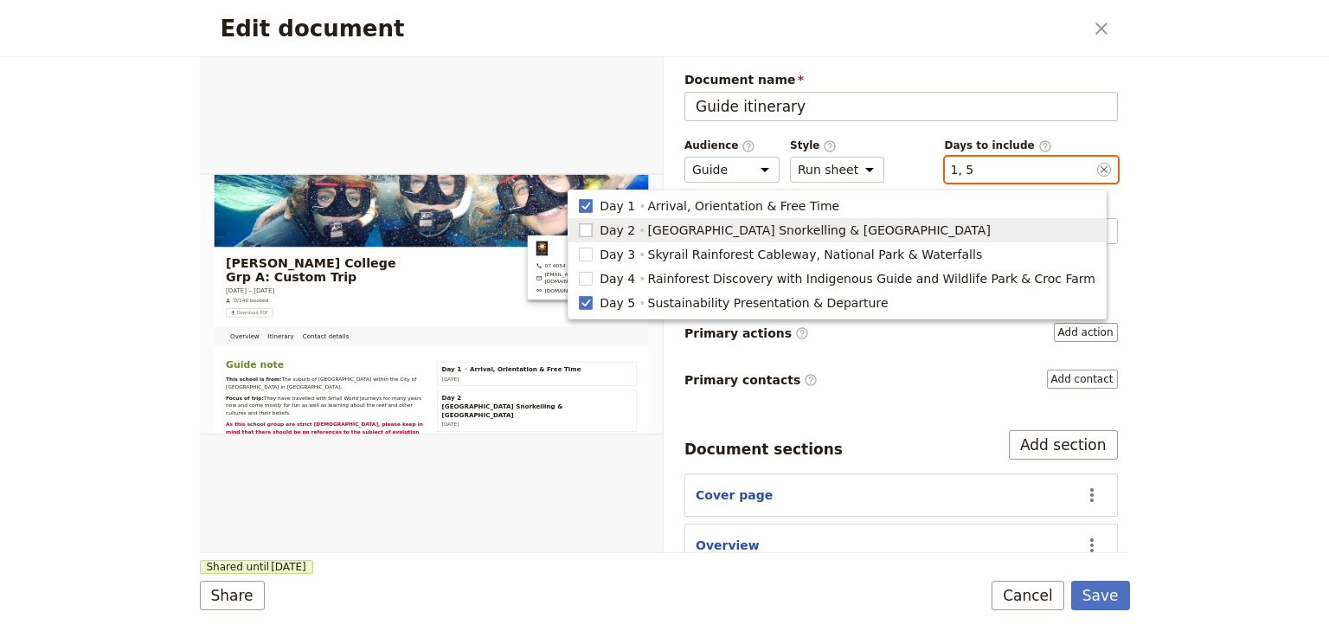
click at [593, 232] on rect "button" at bounding box center [586, 229] width 13 height 13
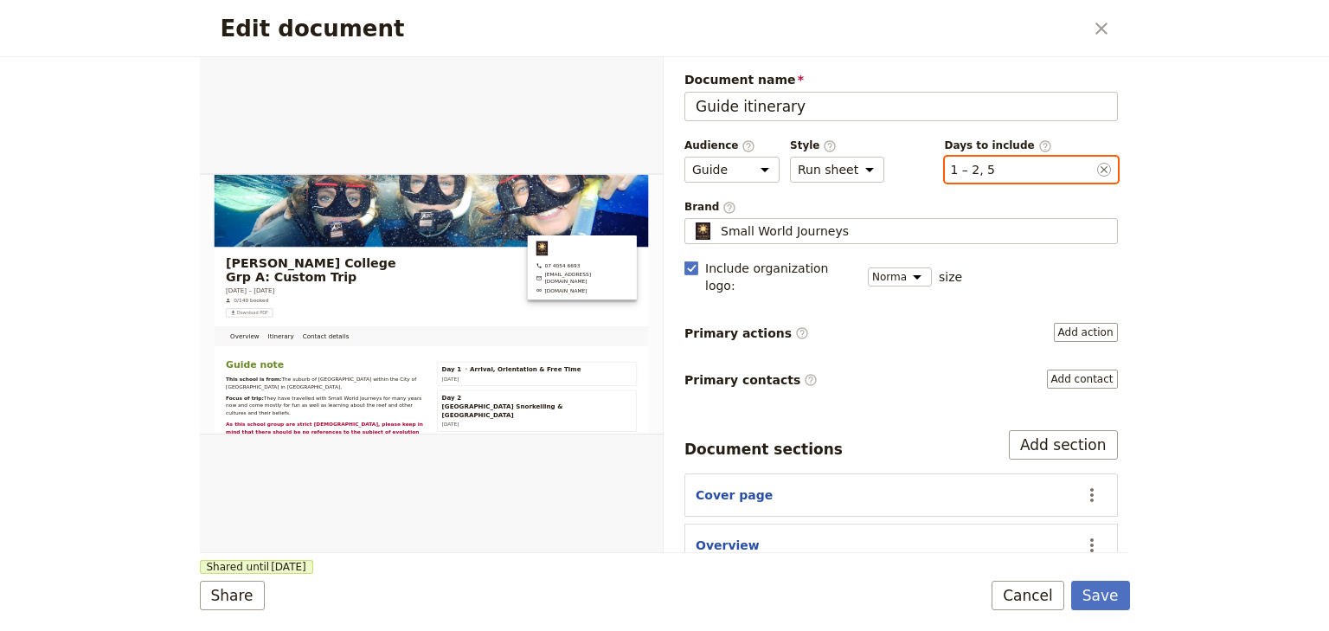
click at [962, 174] on button "​ 1 – 2, 5" at bounding box center [973, 169] width 45 height 17
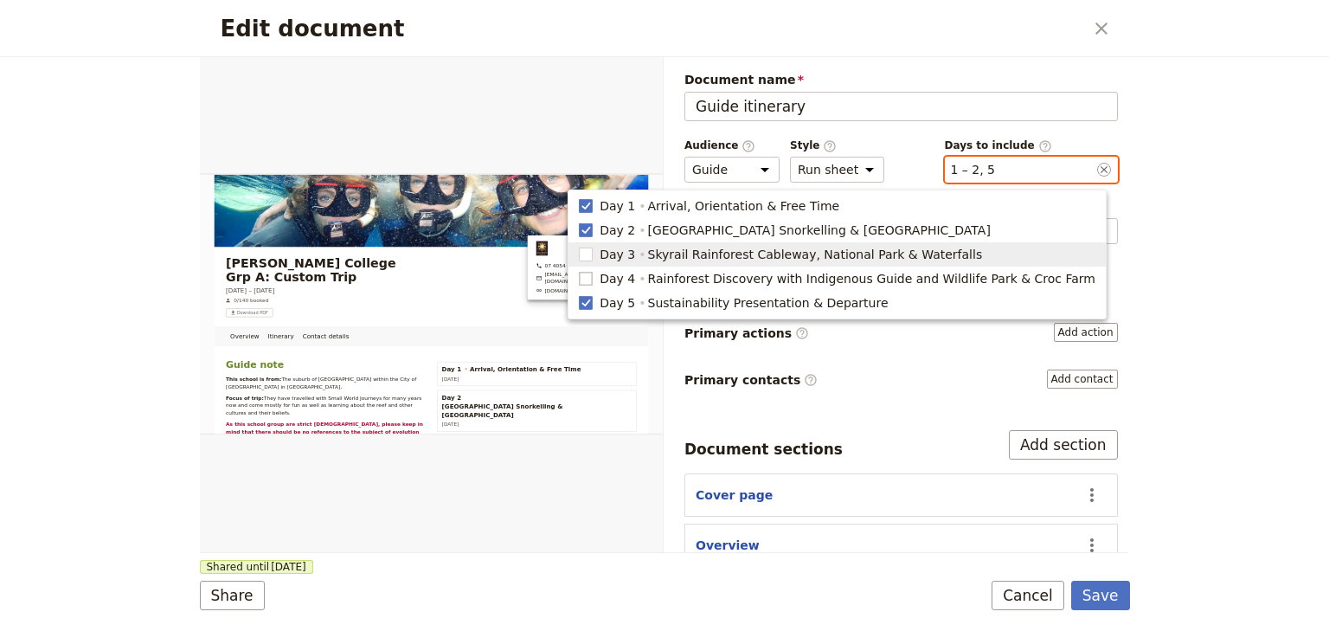
drag, startPoint x: 651, startPoint y: 253, endPoint x: 640, endPoint y: 270, distance: 20.2
click at [651, 253] on span "Day 3 Skyrail Rainforest Cableway, National Park & Waterfalls" at bounding box center [837, 254] width 517 height 17
type input "1, 2, 3, 5"
checkbox input "true"
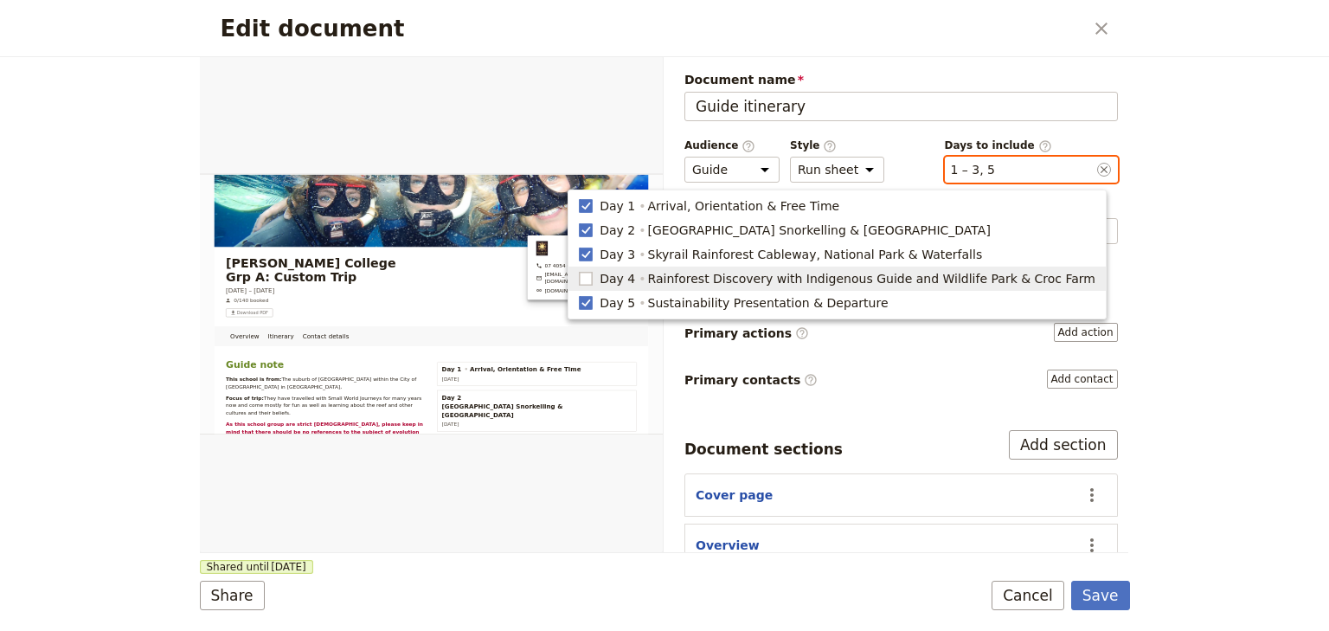
click at [593, 279] on rect "button" at bounding box center [586, 278] width 13 height 13
type input "1, 2, 3, 4, 5"
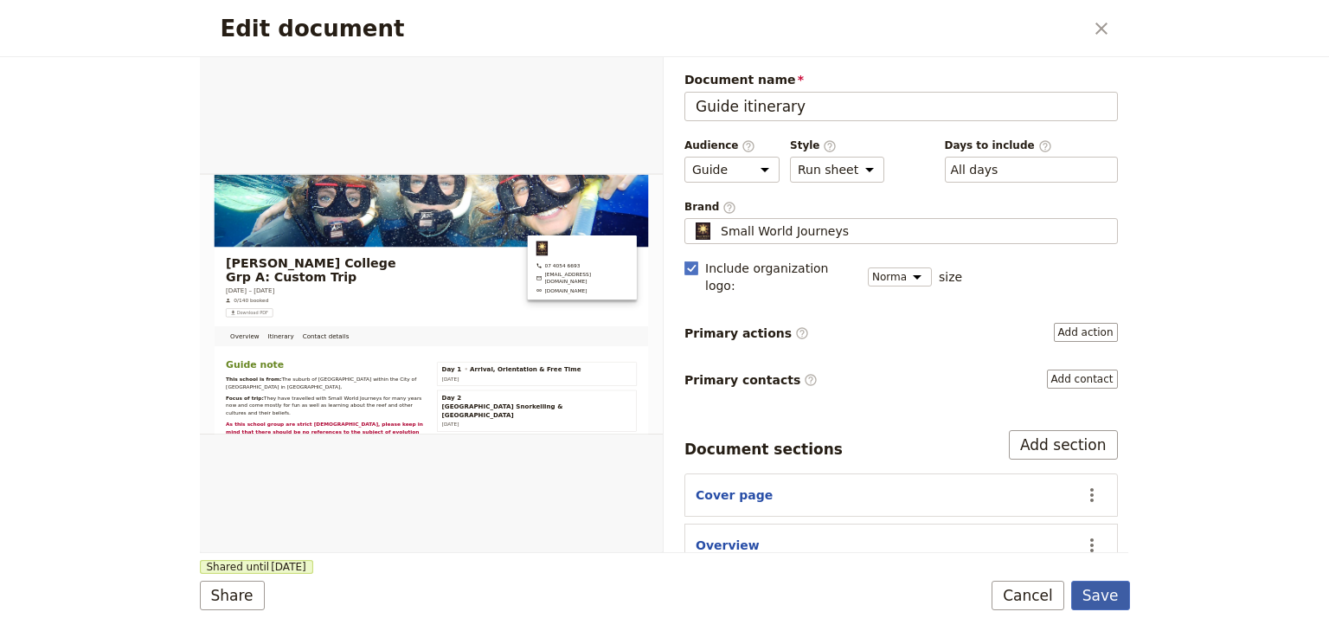
click at [1116, 594] on button "Save" at bounding box center [1100, 595] width 59 height 29
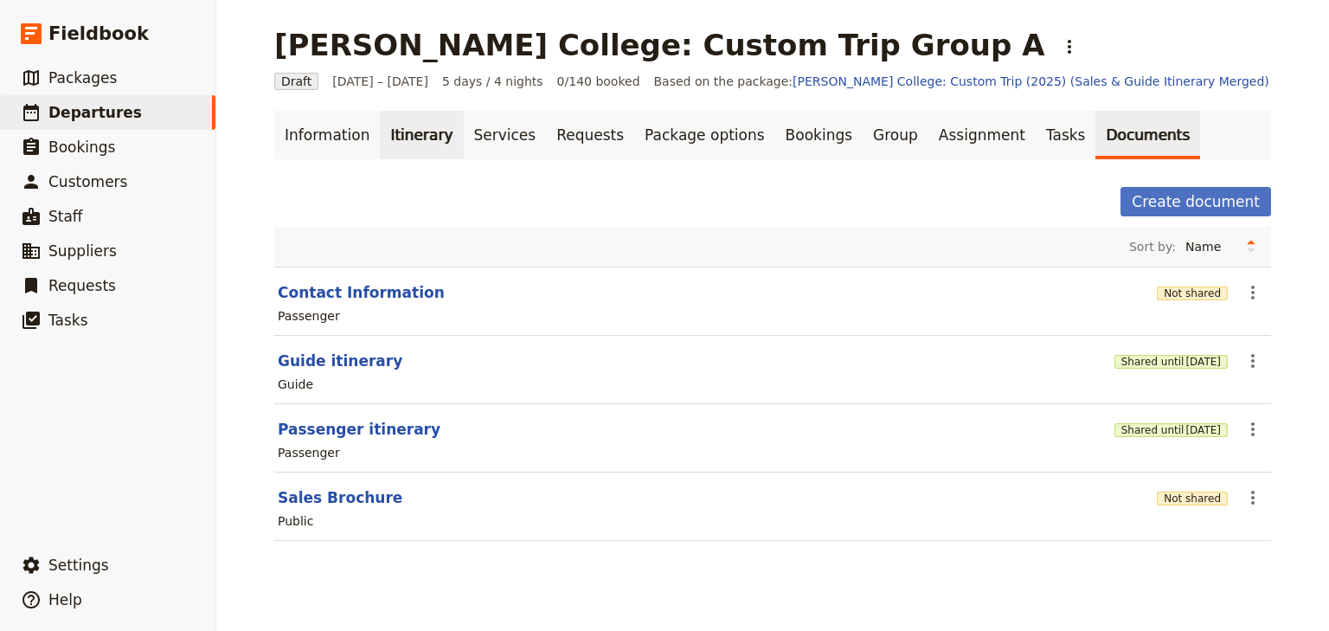
click at [393, 132] on link "Itinerary" at bounding box center [421, 135] width 83 height 48
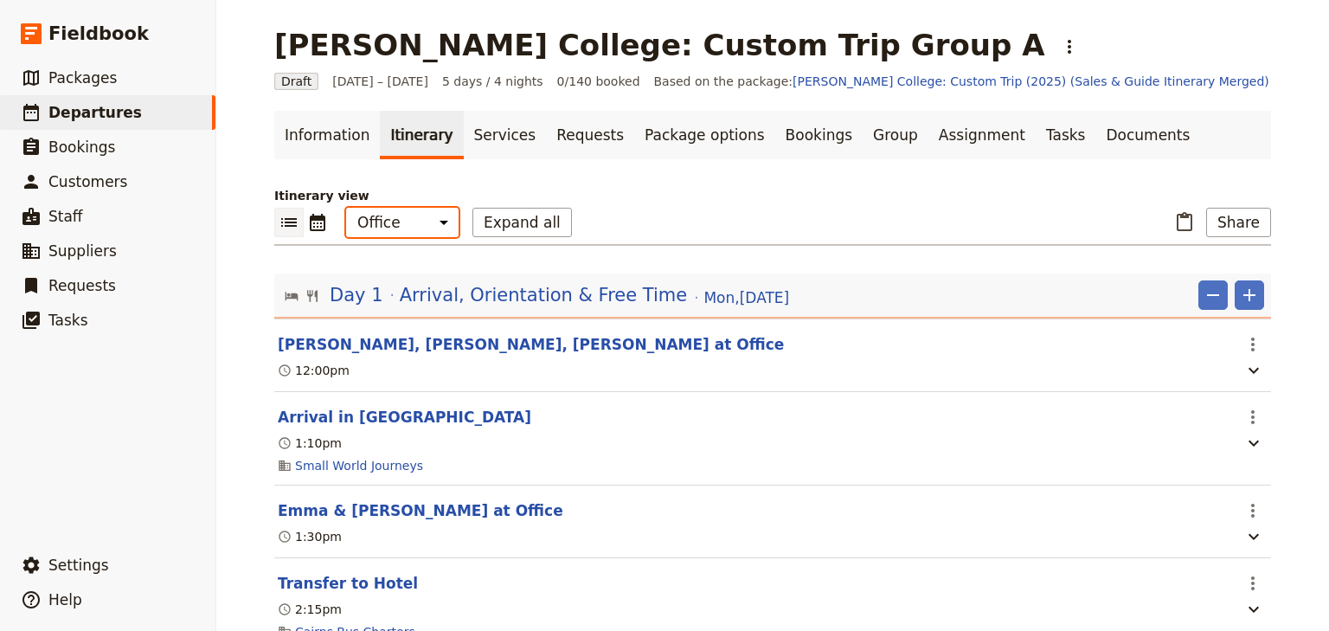
click at [410, 227] on select "Office Guide Passenger Sales" at bounding box center [402, 222] width 112 height 29
select select "STAFF"
click at [346, 208] on select "Office Guide Passenger Sales" at bounding box center [402, 222] width 112 height 29
click at [1227, 226] on button "Share" at bounding box center [1238, 222] width 65 height 29
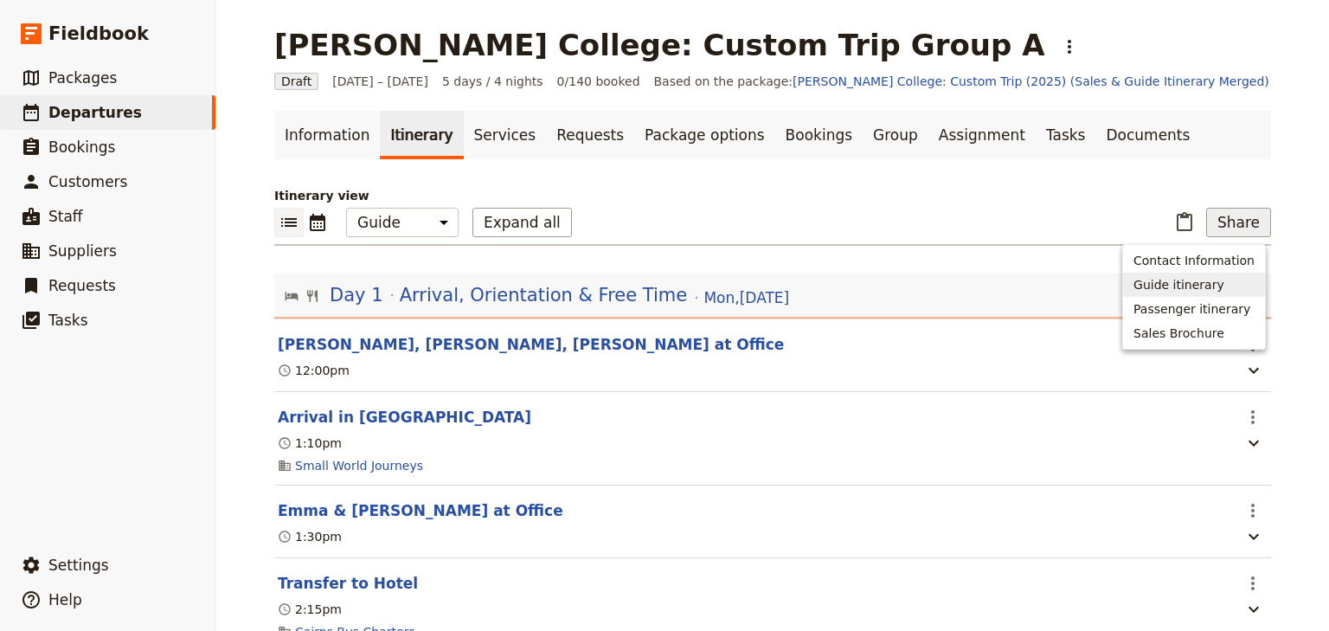
click at [1216, 285] on span "Guide itinerary" at bounding box center [1178, 284] width 91 height 17
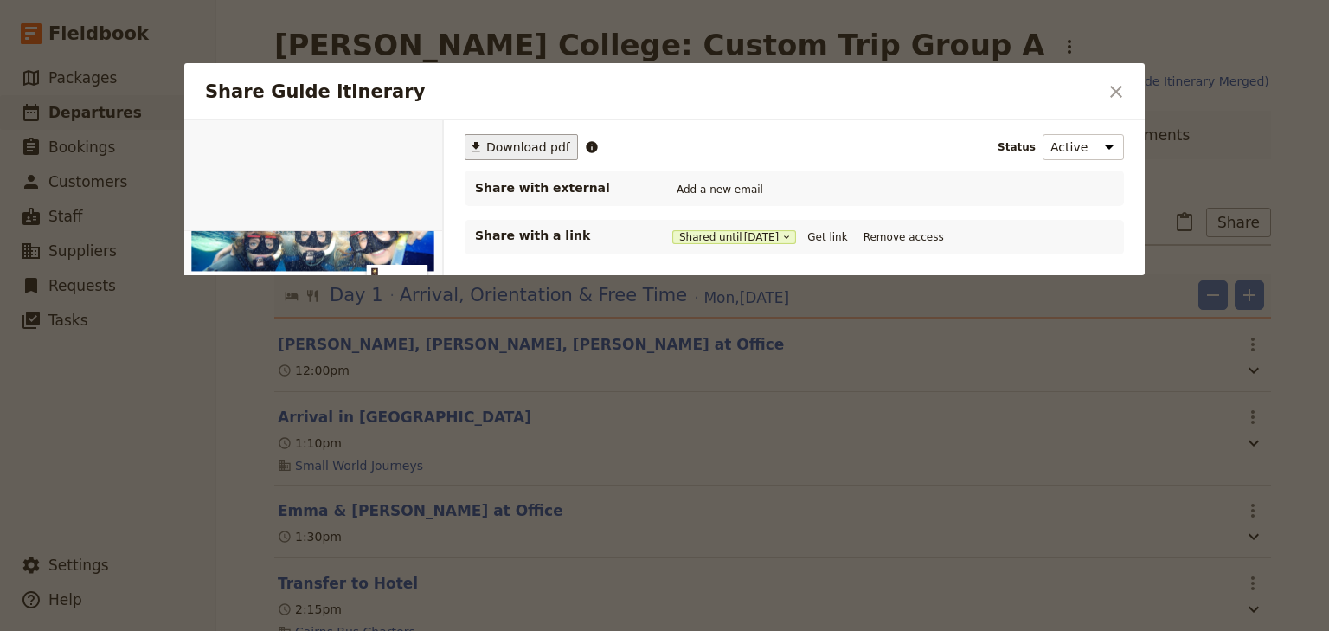
click at [494, 150] on span "Download pdf" at bounding box center [528, 146] width 84 height 17
click at [1114, 87] on icon "Close dialog" at bounding box center [1116, 91] width 21 height 21
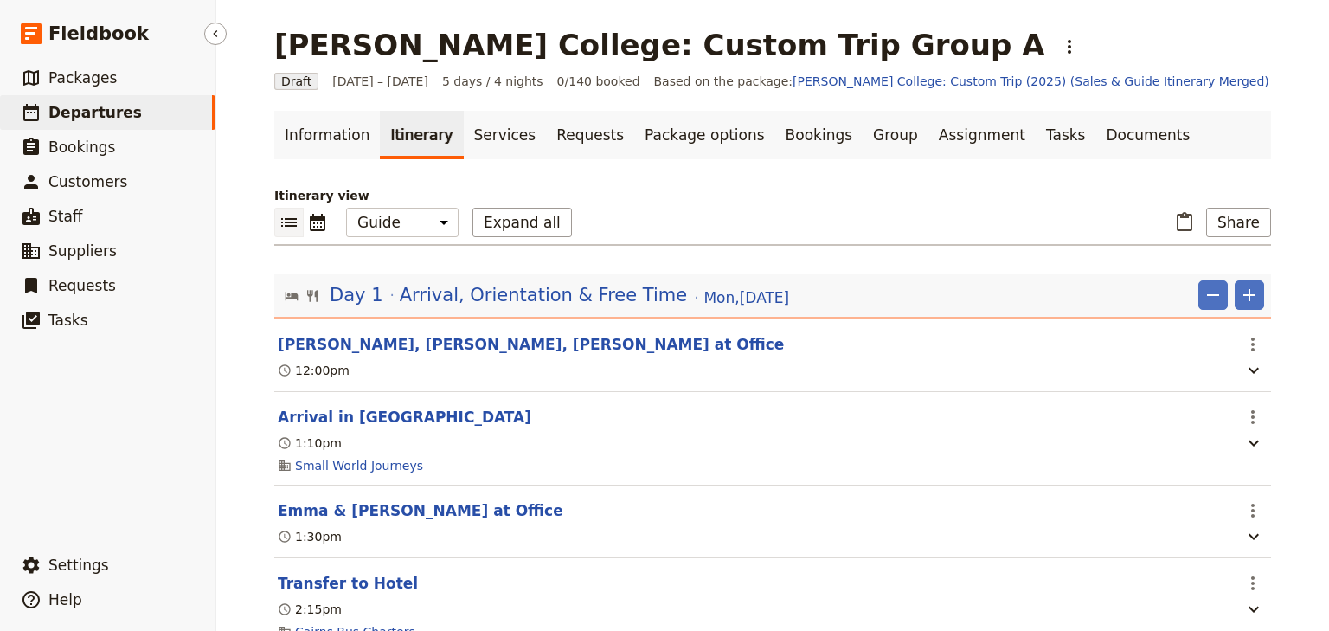
click at [132, 118] on link "​ Departures" at bounding box center [107, 112] width 215 height 35
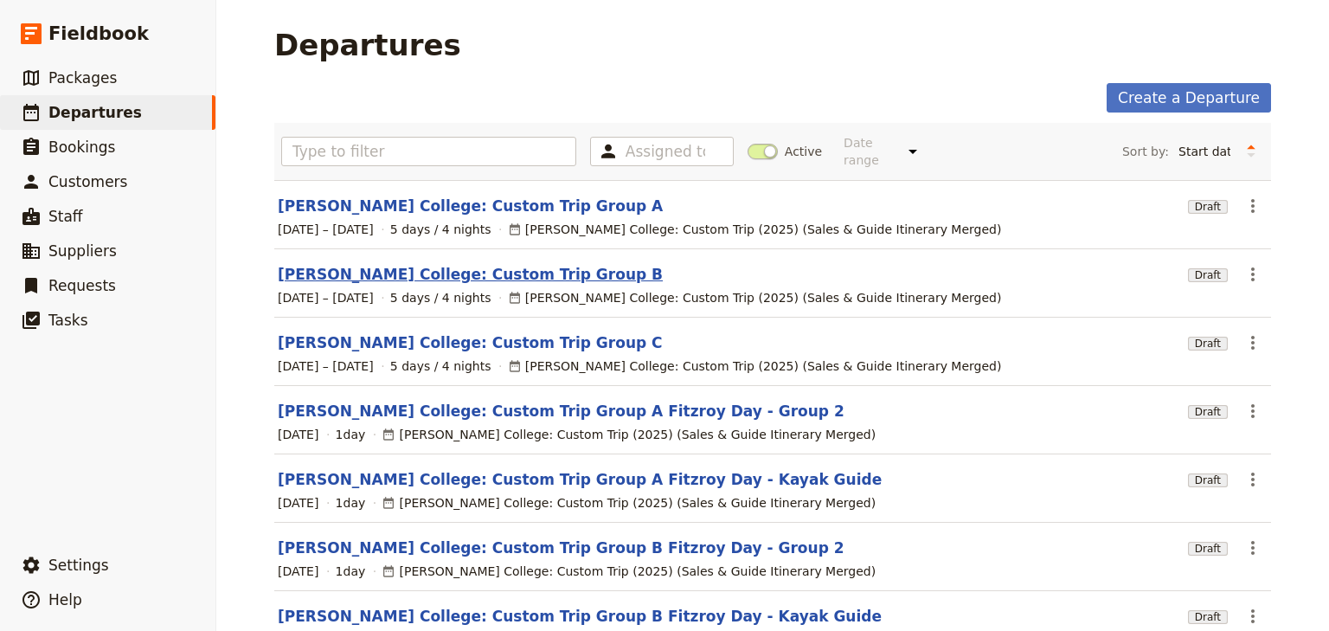
click at [485, 264] on link "Mueller College: Custom Trip Group B" at bounding box center [470, 274] width 385 height 21
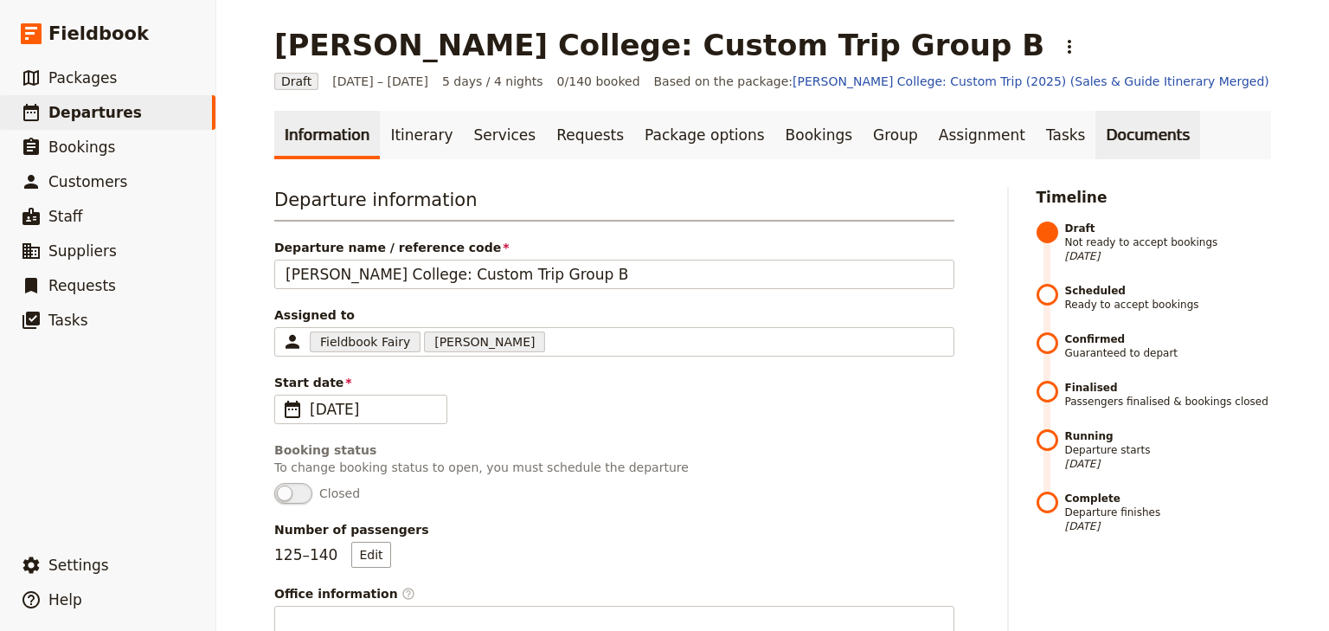
click at [1095, 135] on link "Documents" at bounding box center [1147, 135] width 105 height 48
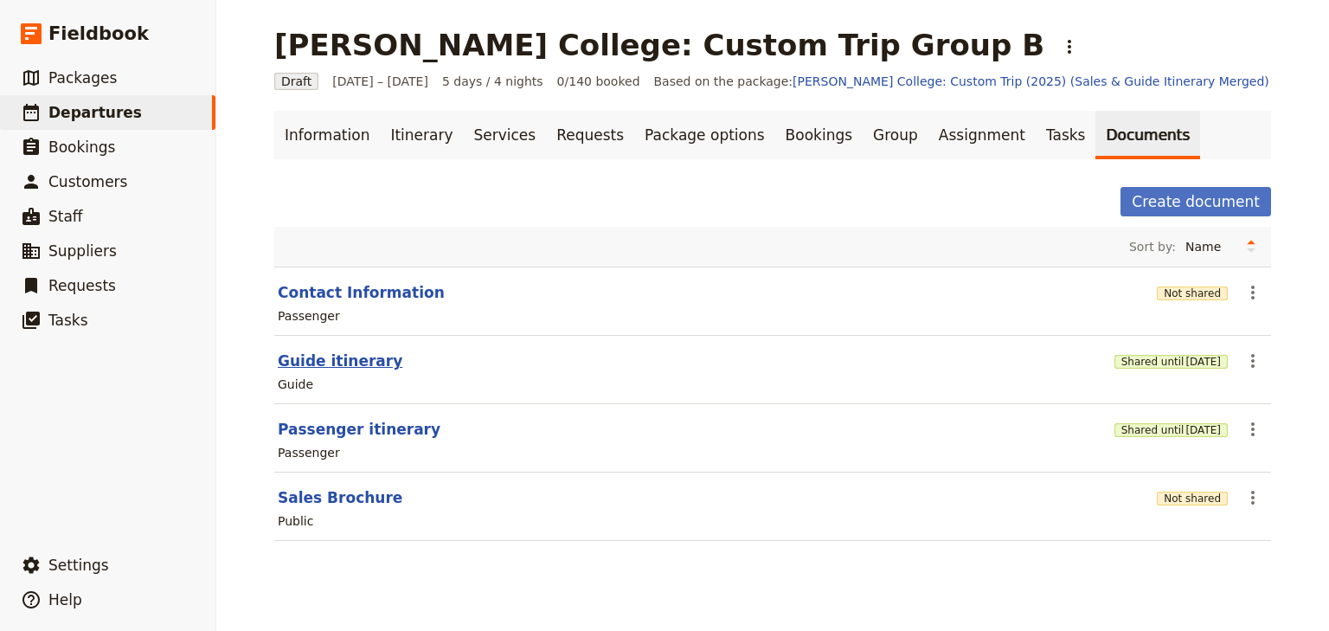
click at [329, 363] on button "Guide itinerary" at bounding box center [340, 360] width 125 height 21
select select "STAFF"
select select "RUN_SHEET"
select select "DEFAULT"
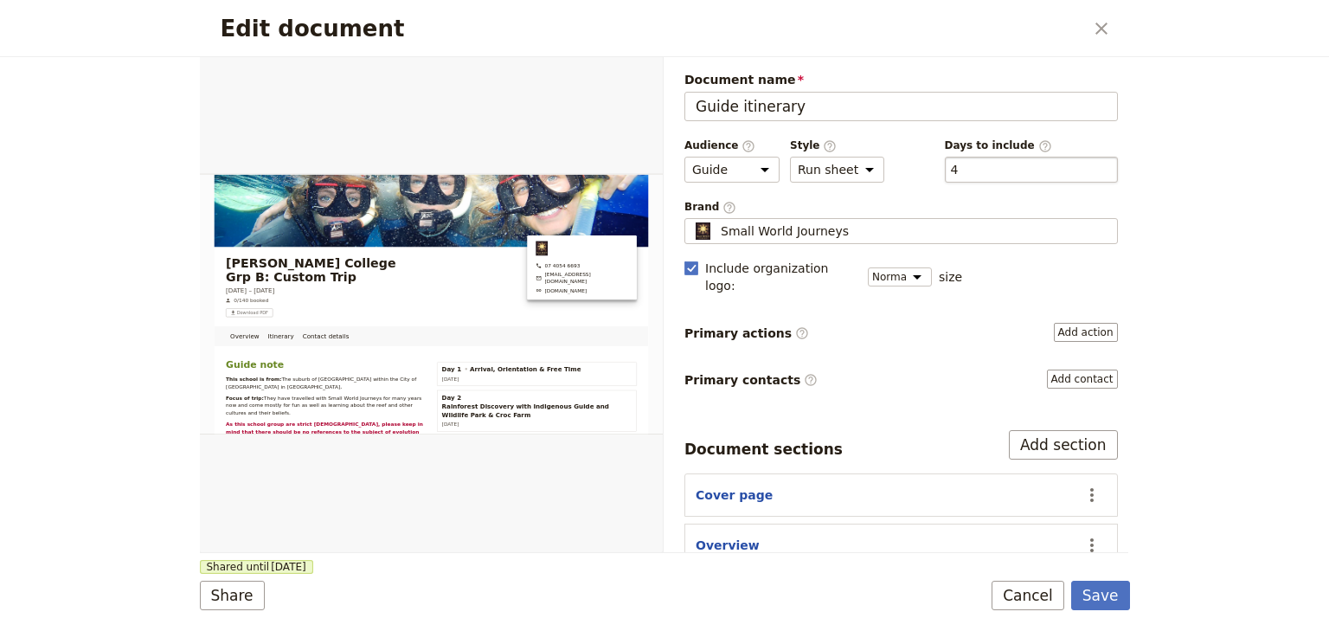
click at [966, 173] on div "​ 4 4" at bounding box center [1031, 170] width 173 height 26
click at [959, 173] on button "​ 4" at bounding box center [955, 169] width 8 height 17
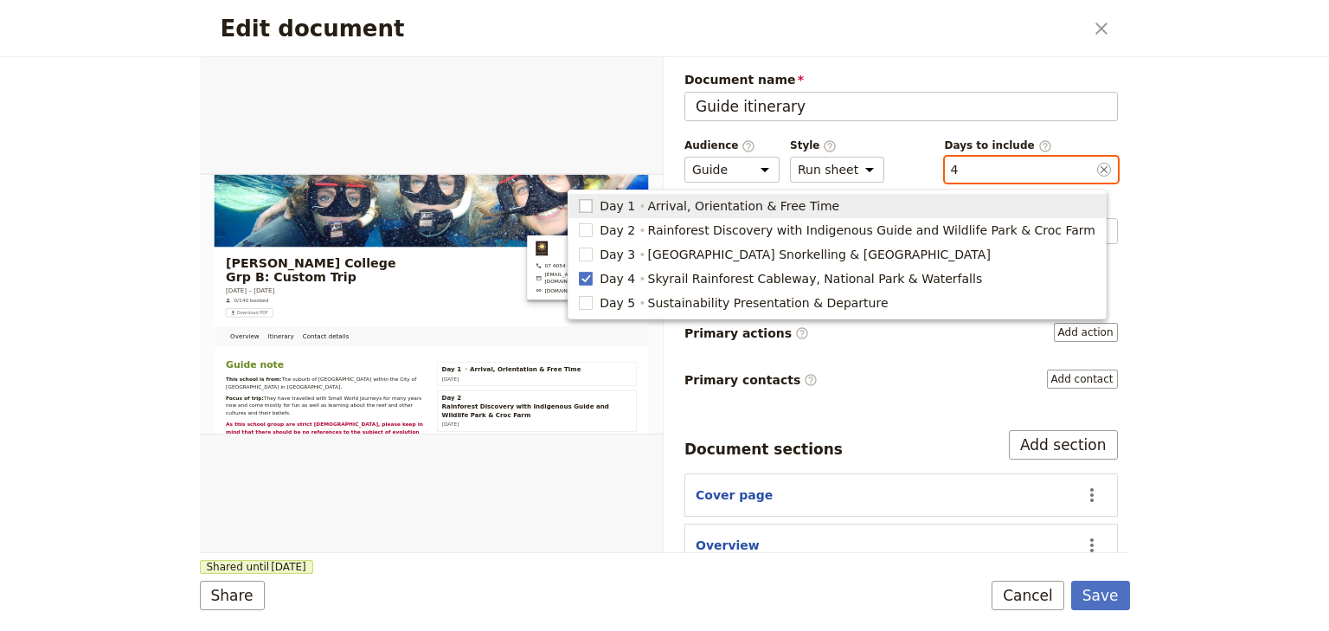
click at [593, 200] on rect "button" at bounding box center [586, 205] width 13 height 13
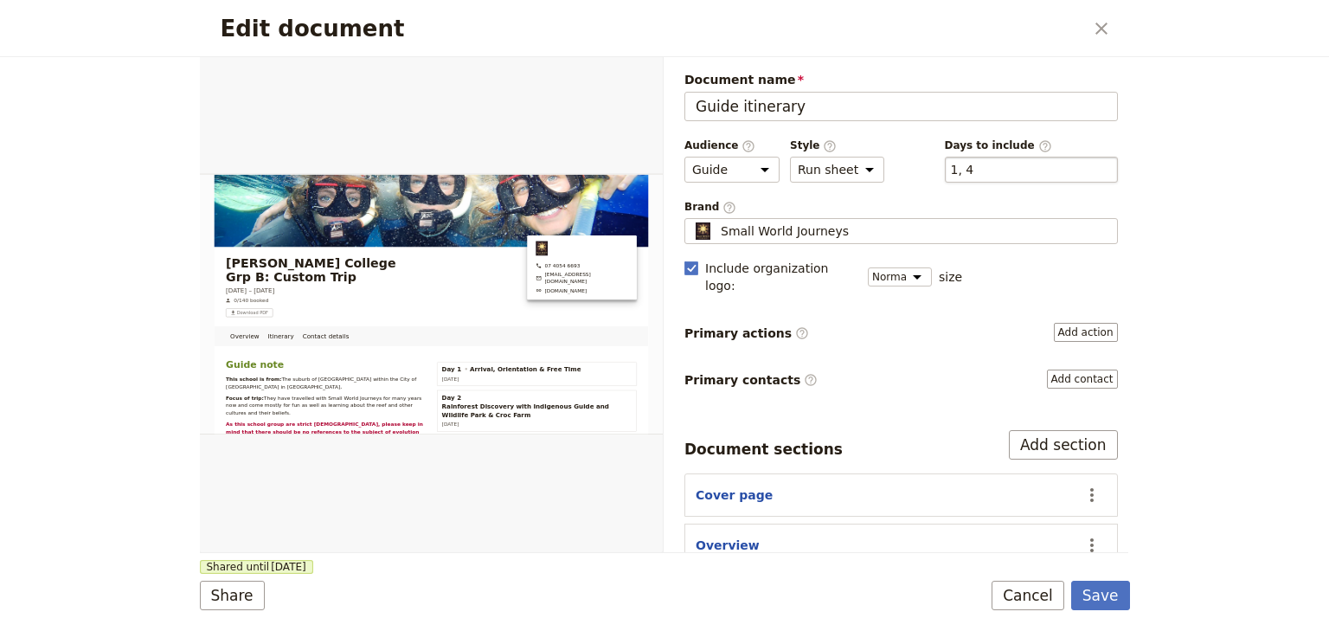
click at [976, 175] on div "​ 1, 4 1, 4" at bounding box center [1031, 170] width 173 height 26
click at [974, 175] on button "​ 1, 4" at bounding box center [962, 169] width 23 height 17
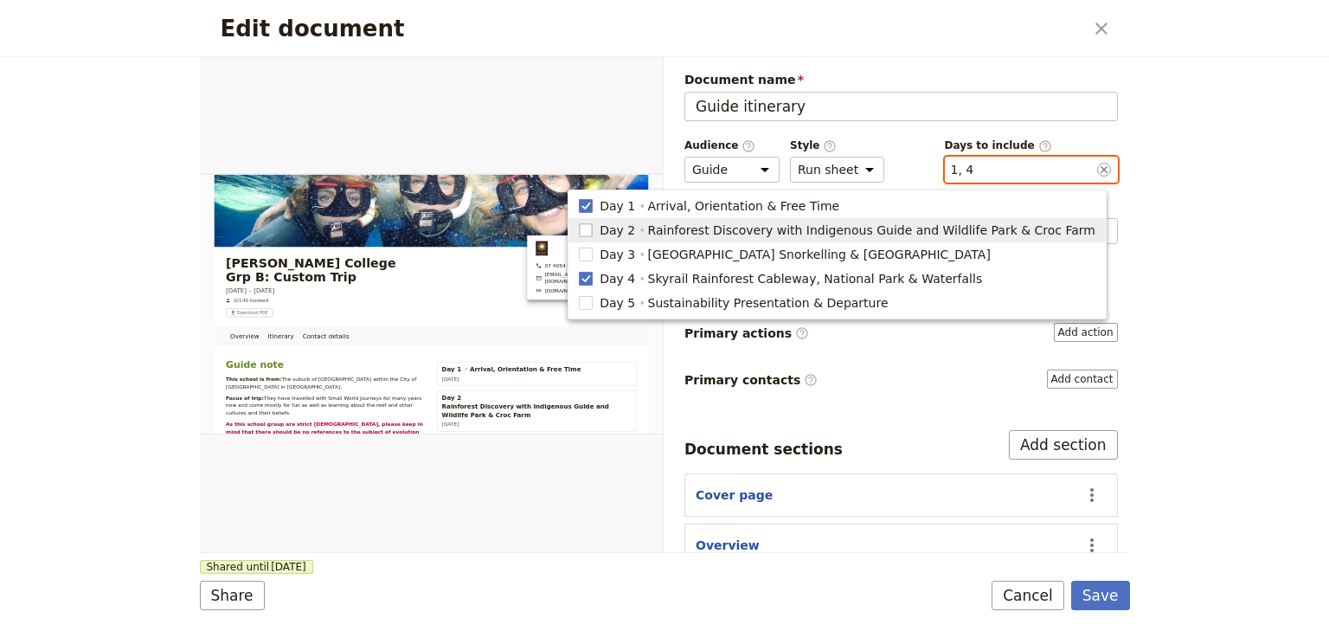
click at [593, 229] on rect "button" at bounding box center [586, 229] width 13 height 13
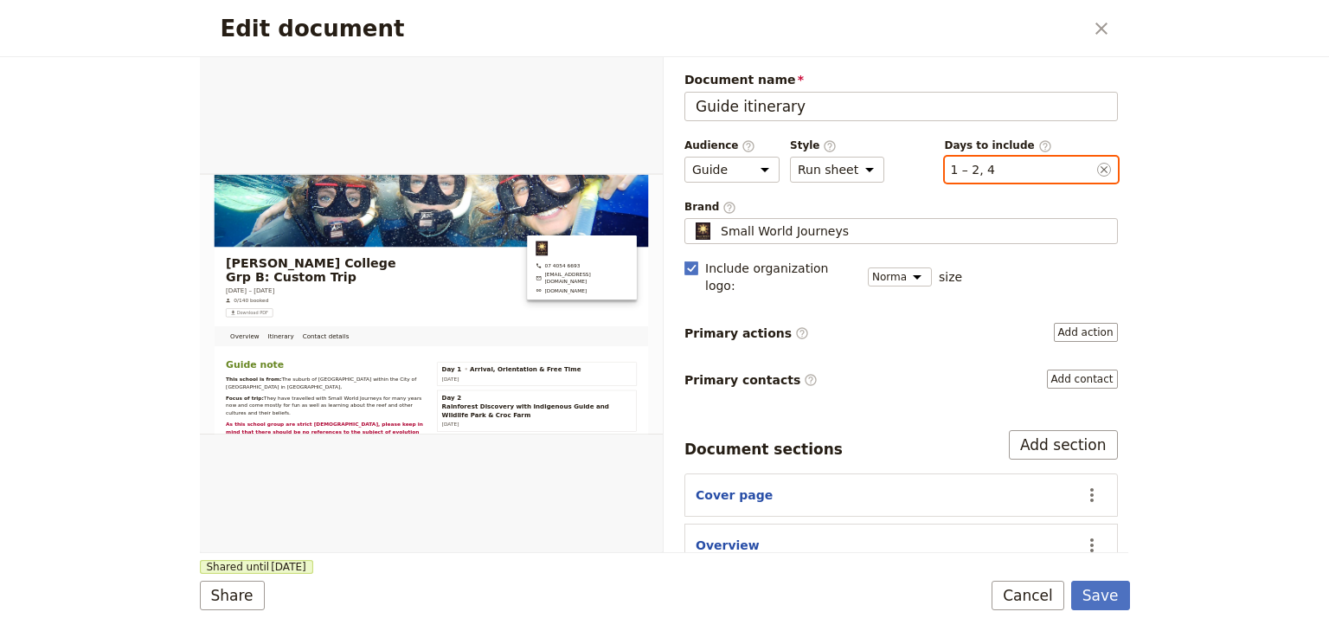
click at [978, 170] on button "​ 1 – 2, 4" at bounding box center [973, 169] width 45 height 17
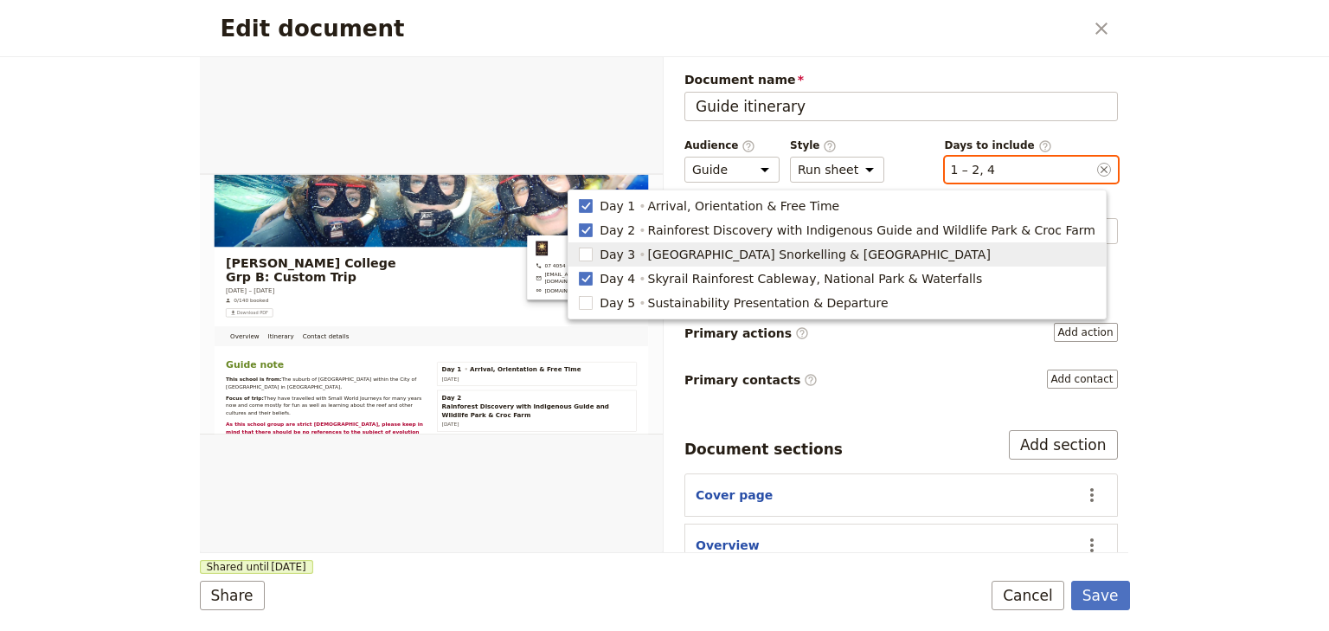
click at [651, 256] on span "Day 3 Fitzroy Island Snorkelling & Turtle Rehabilitation Centre" at bounding box center [837, 254] width 517 height 17
type input "1, 2, 3, 4"
checkbox input "true"
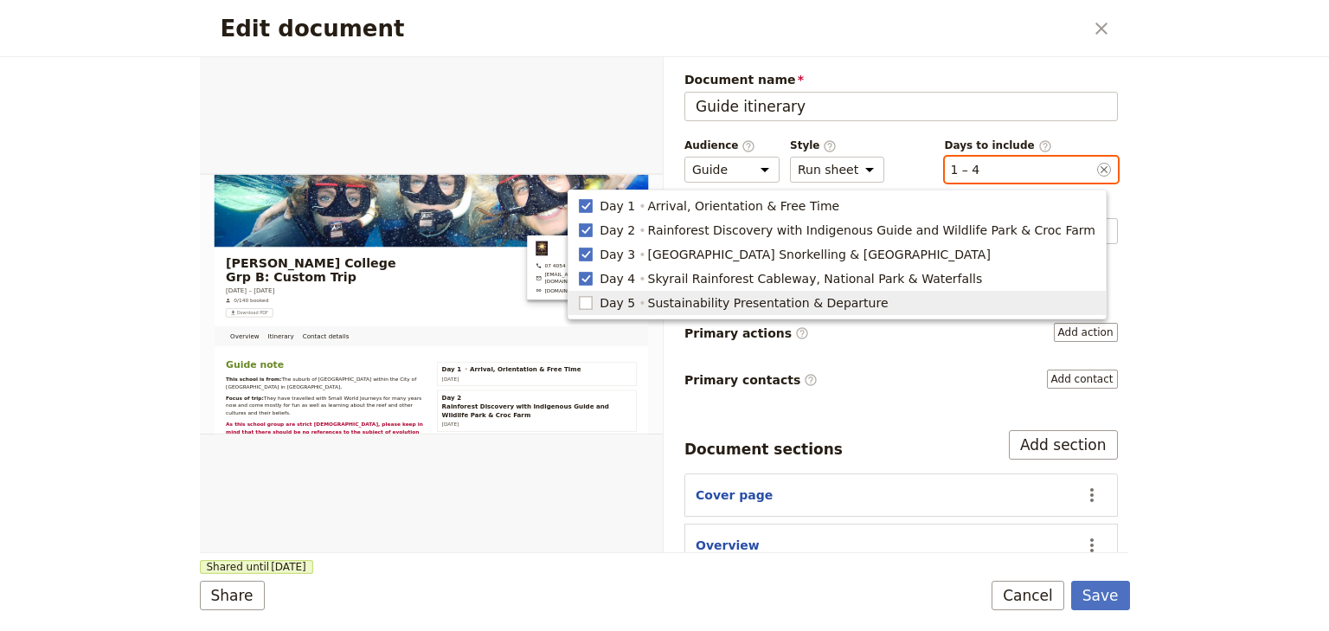
click at [593, 306] on rect "button" at bounding box center [586, 302] width 13 height 13
type input "1, 2, 3, 4, 5"
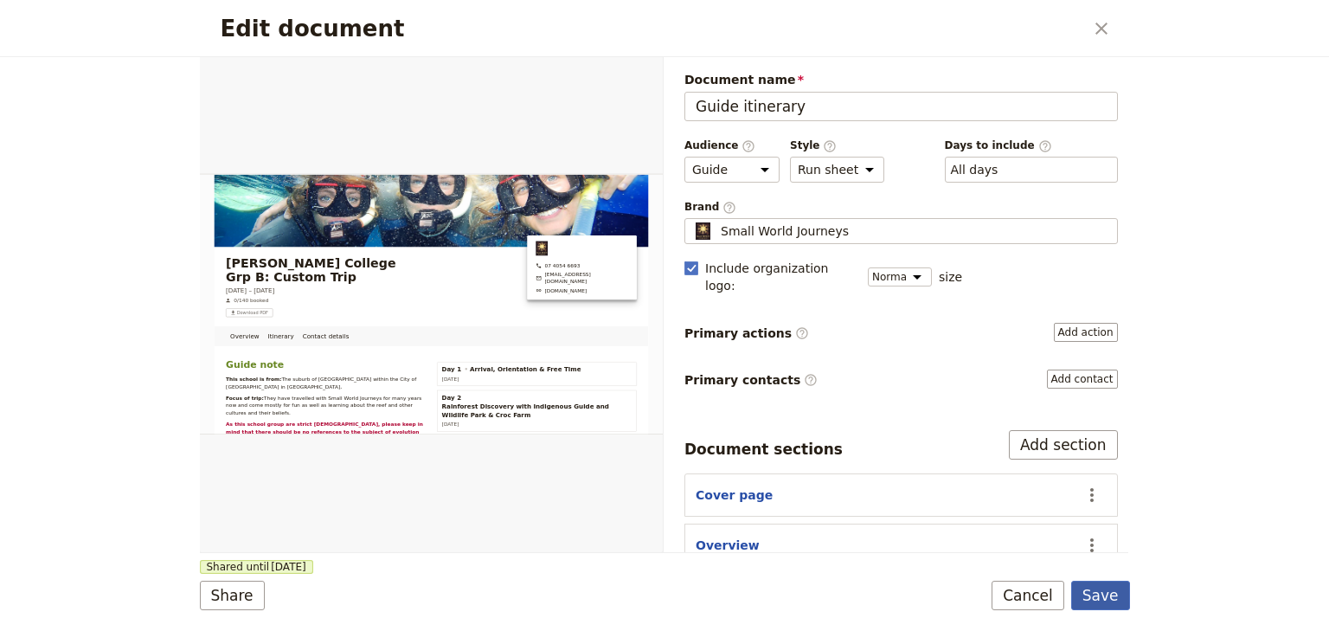
click at [1101, 594] on button "Save" at bounding box center [1100, 595] width 59 height 29
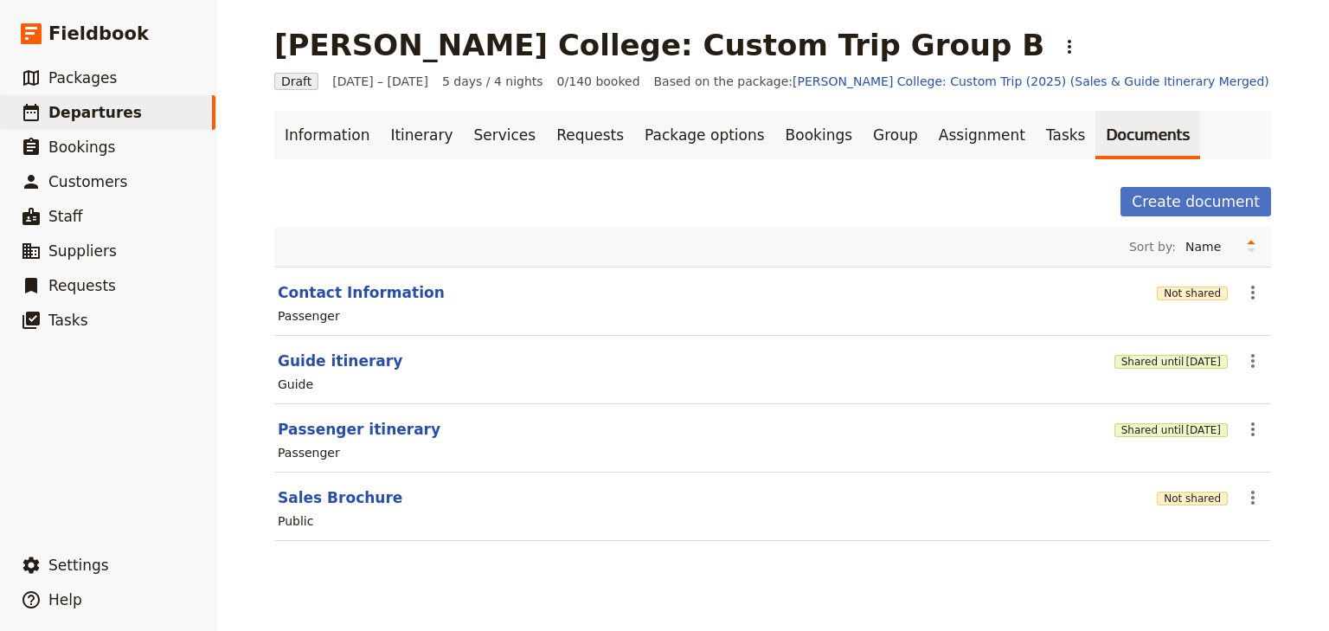
drag, startPoint x: 386, startPoint y: 131, endPoint x: 385, endPoint y: 171, distance: 40.7
click at [386, 131] on link "Itinerary" at bounding box center [421, 135] width 83 height 48
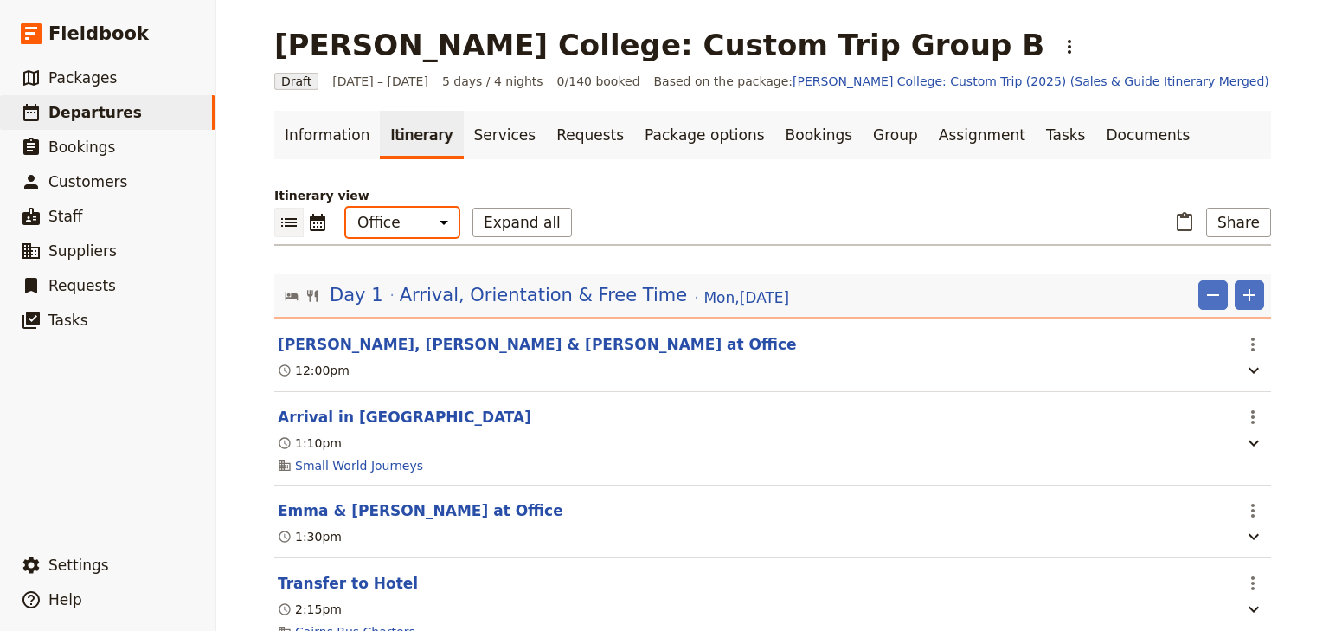
click at [374, 224] on select "Office Guide Passenger Sales" at bounding box center [402, 222] width 112 height 29
select select "STAFF"
click at [346, 208] on select "Office Guide Passenger Sales" at bounding box center [402, 222] width 112 height 29
click at [1241, 224] on button "Share" at bounding box center [1238, 222] width 65 height 29
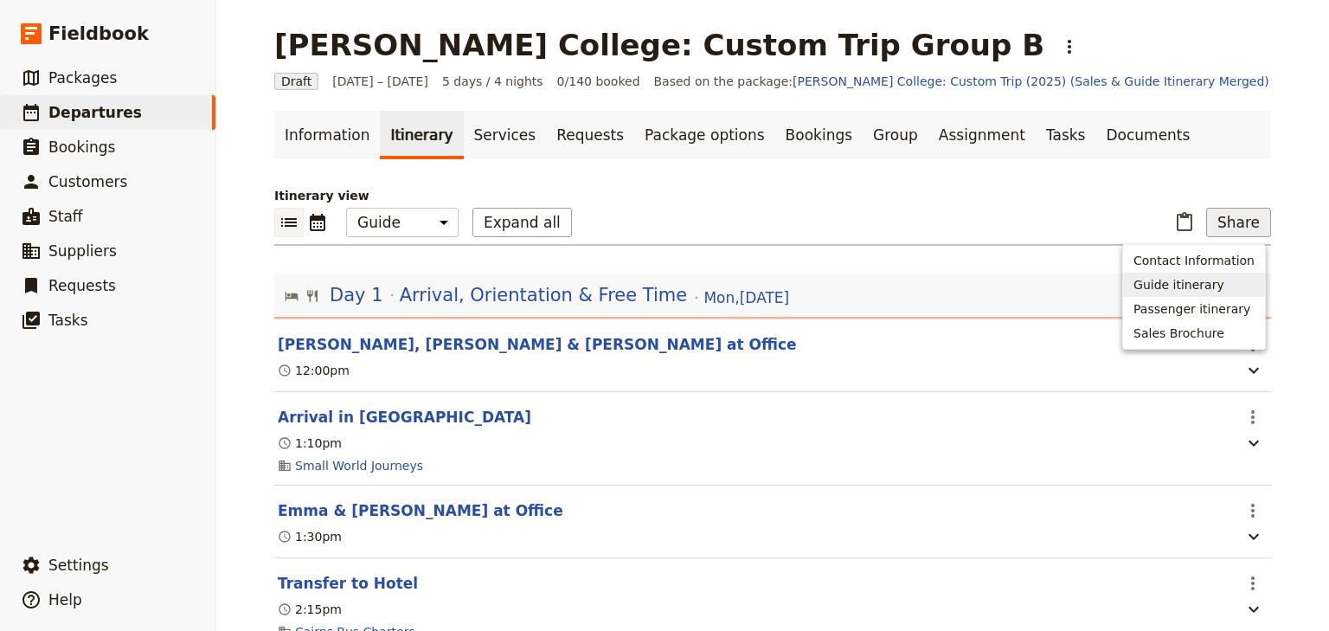
click at [1184, 288] on span "Guide itinerary" at bounding box center [1178, 284] width 91 height 17
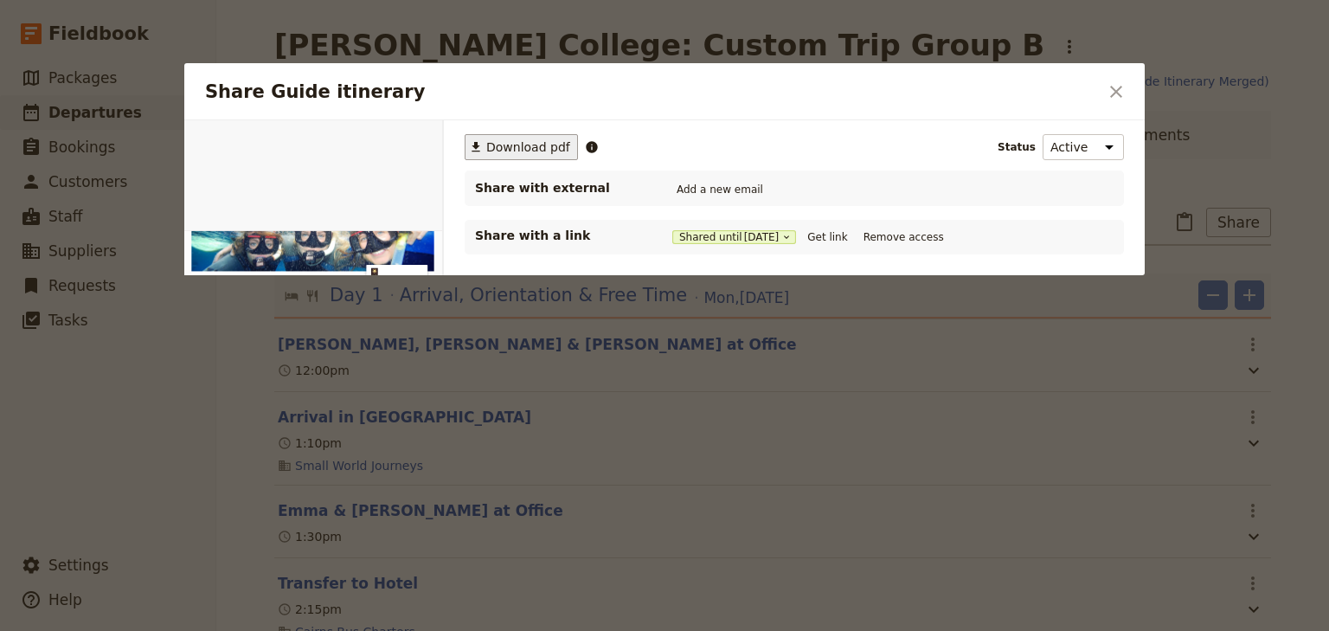
click at [522, 147] on span "Download pdf" at bounding box center [528, 146] width 84 height 17
click at [1122, 89] on icon "Close dialog" at bounding box center [1116, 91] width 21 height 21
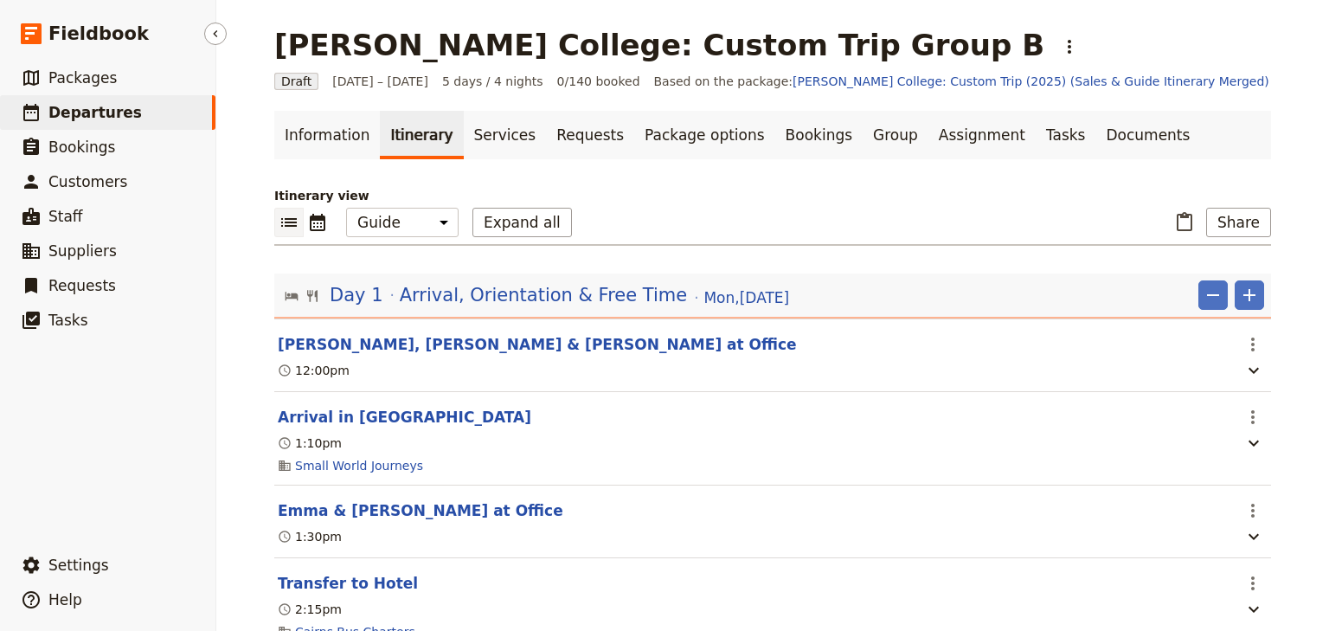
click at [93, 112] on span "Departures" at bounding box center [94, 112] width 93 height 17
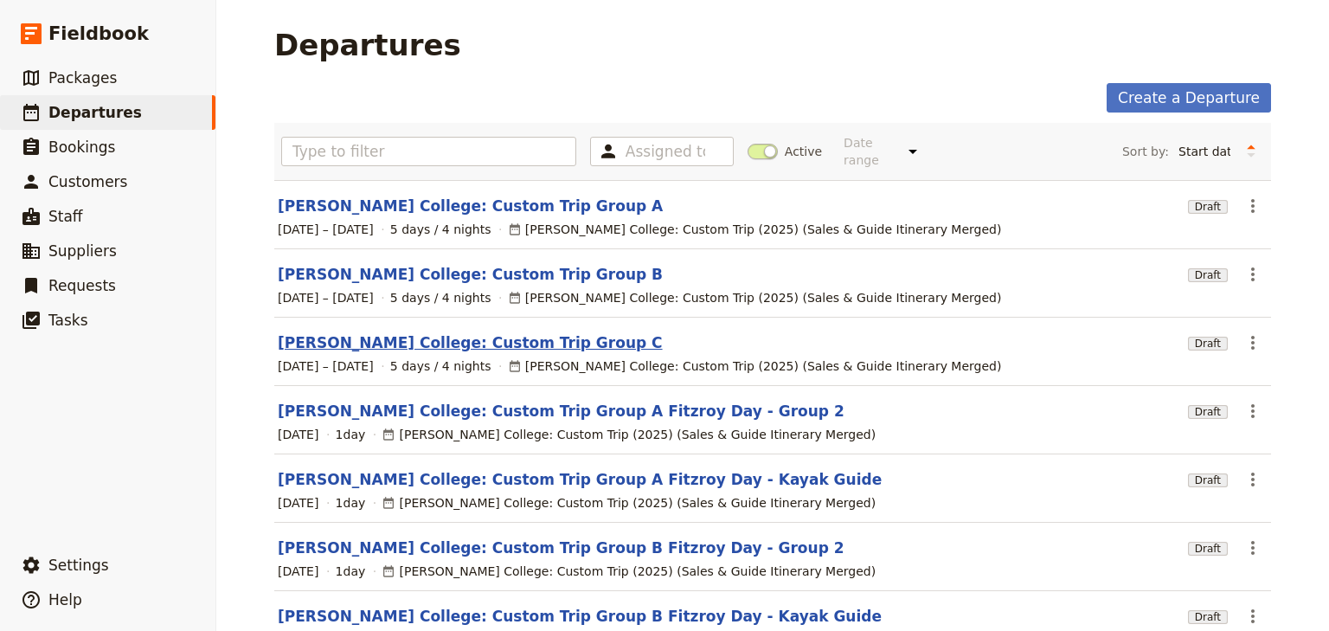
click at [471, 332] on link "[PERSON_NAME] College: Custom Trip Group C" at bounding box center [470, 342] width 385 height 21
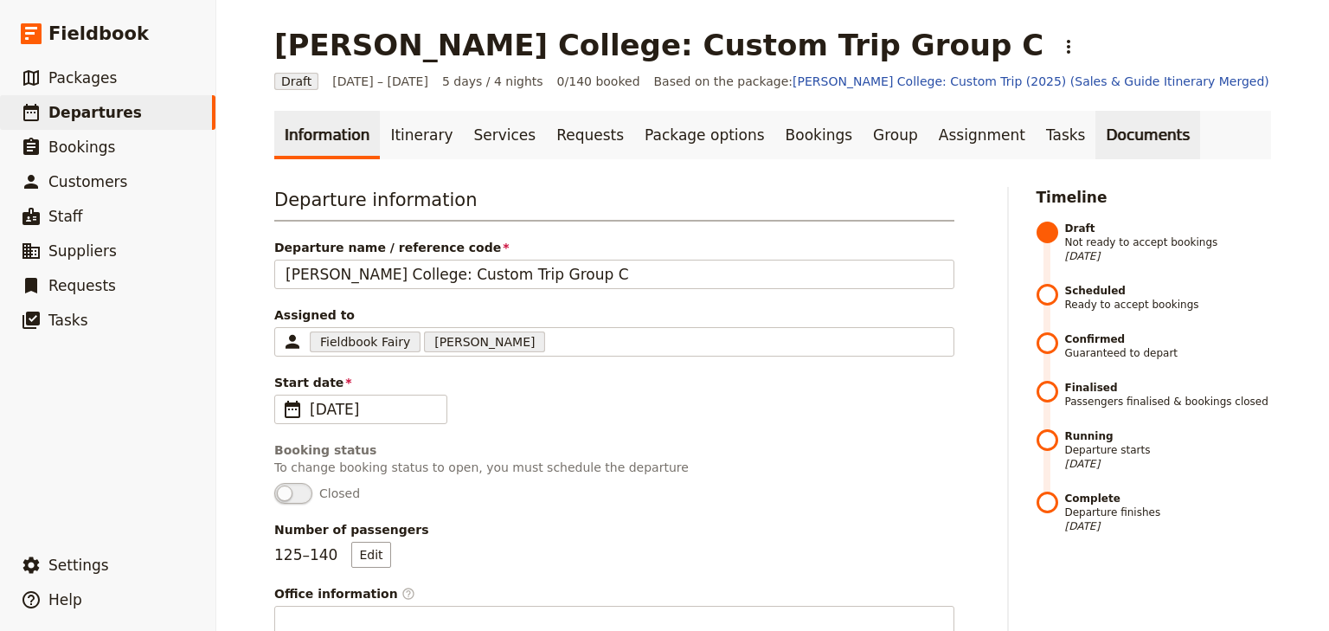
click at [1095, 135] on link "Documents" at bounding box center [1147, 135] width 105 height 48
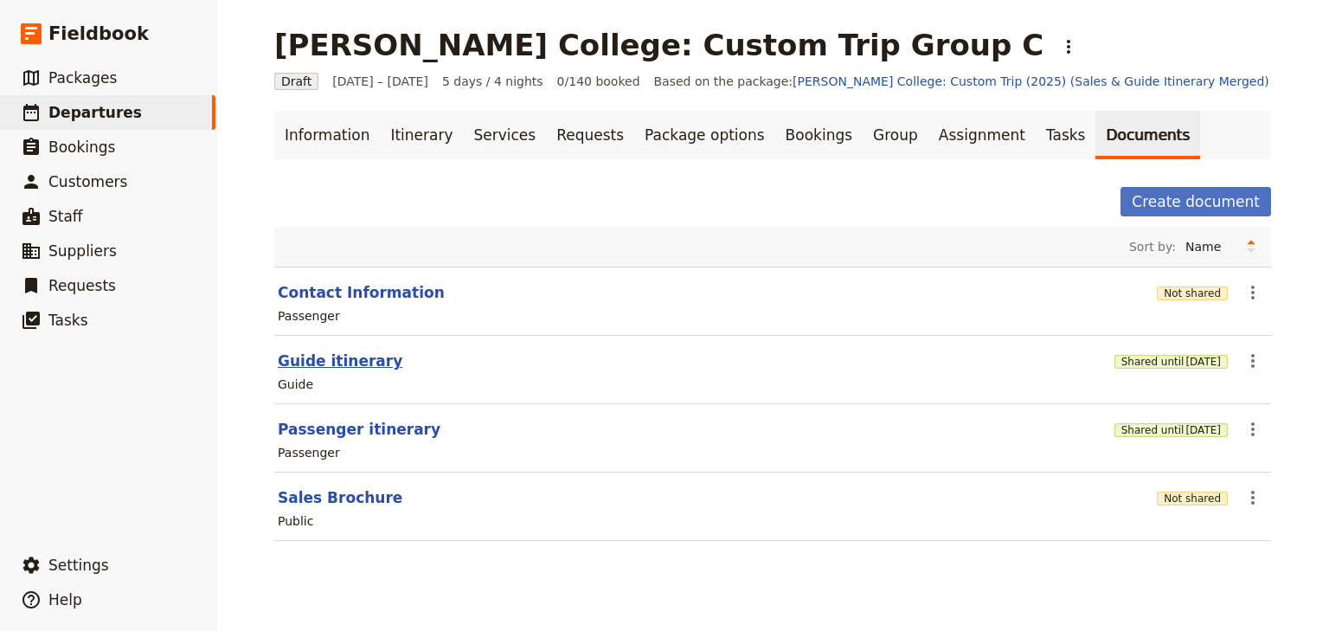
click at [350, 367] on button "Guide itinerary" at bounding box center [340, 360] width 125 height 21
select select "STAFF"
select select "RUN_SHEET"
select select "DEFAULT"
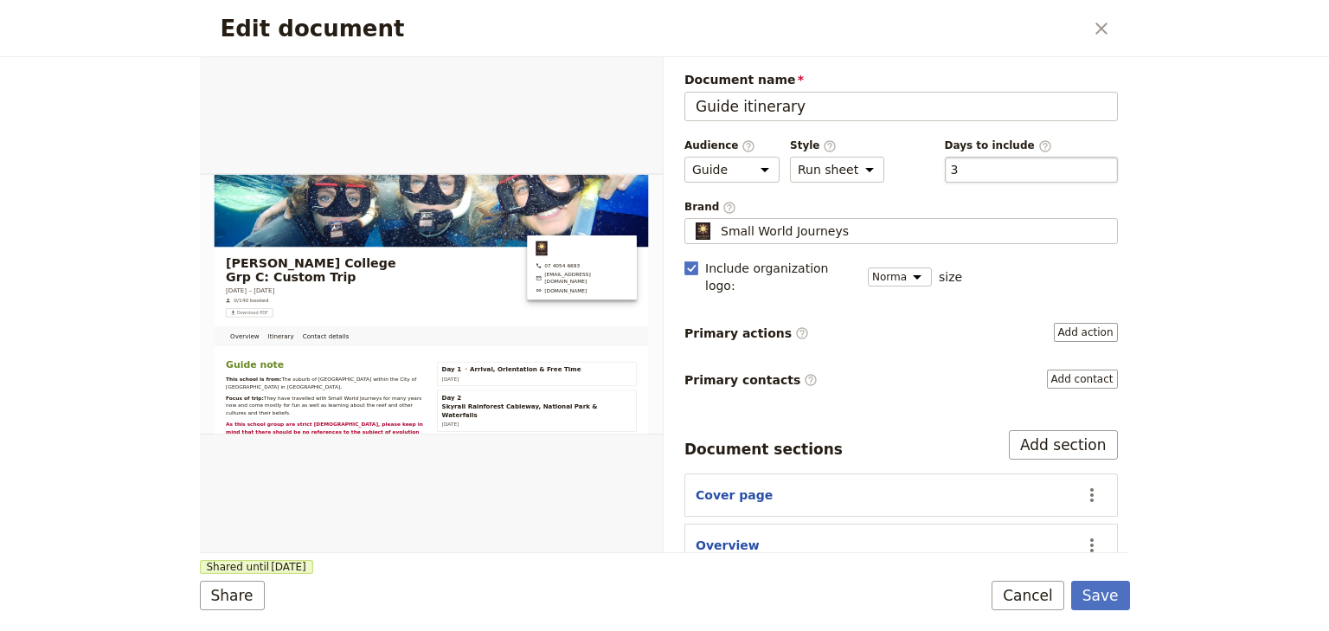
click at [988, 166] on div "​ 3 3" at bounding box center [1031, 170] width 173 height 26
click at [959, 166] on button "​ 3" at bounding box center [955, 169] width 8 height 17
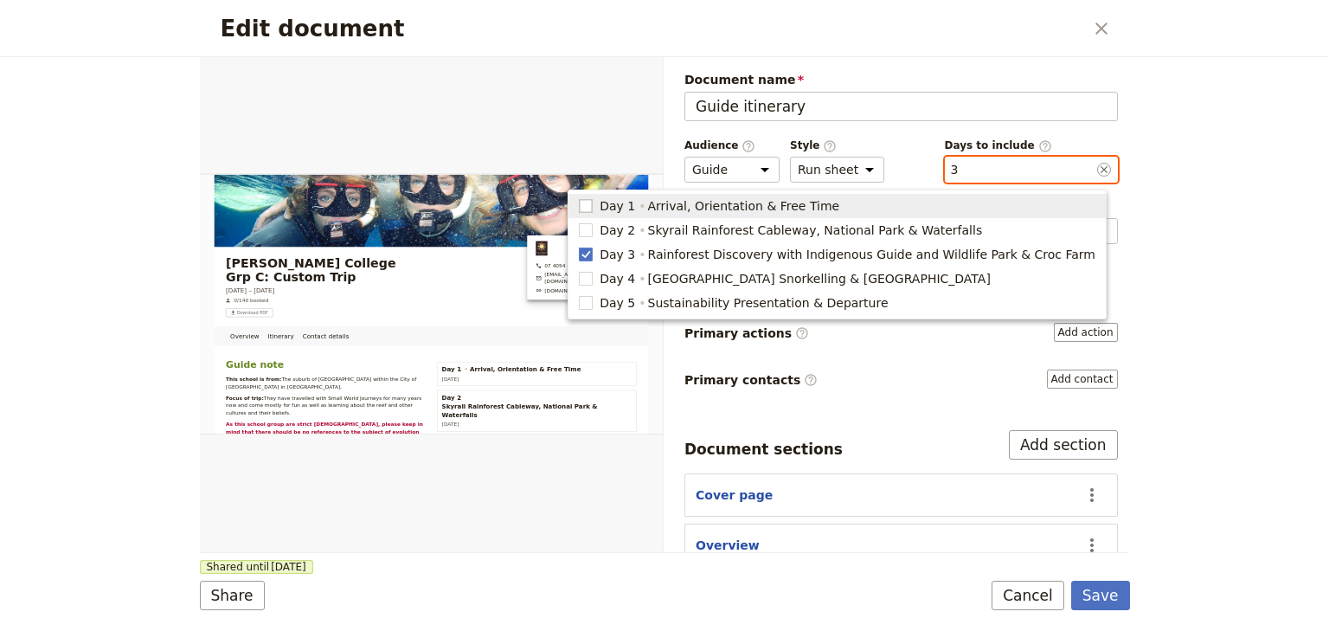
click at [593, 202] on rect "button" at bounding box center [586, 205] width 13 height 13
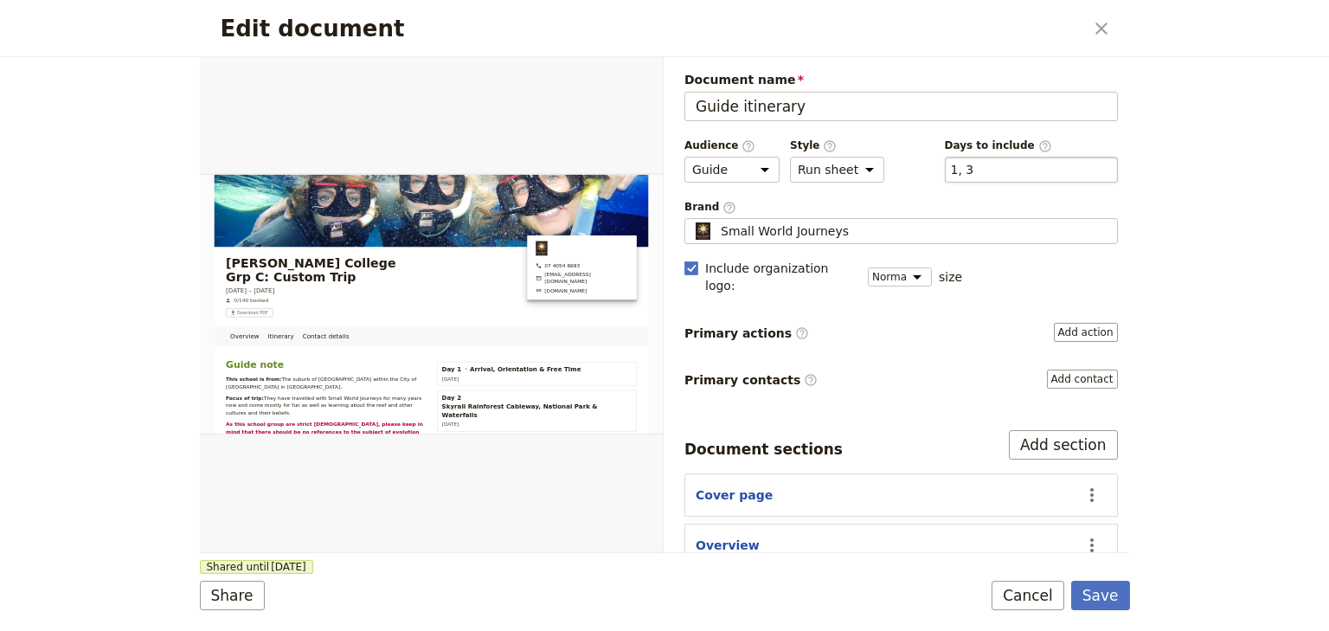
click at [991, 177] on div "​ 1, 3 1, 3" at bounding box center [1031, 170] width 173 height 26
click at [974, 177] on button "​ 1, 3" at bounding box center [962, 169] width 23 height 17
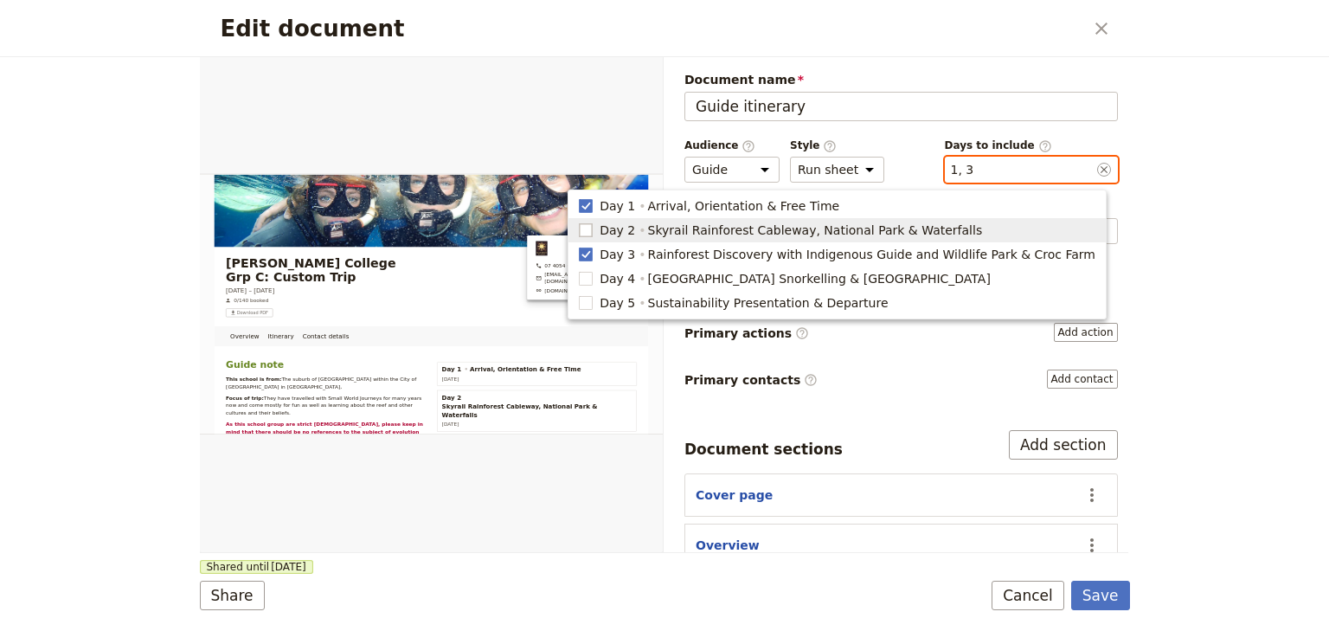
click at [593, 227] on rect "button" at bounding box center [586, 229] width 13 height 13
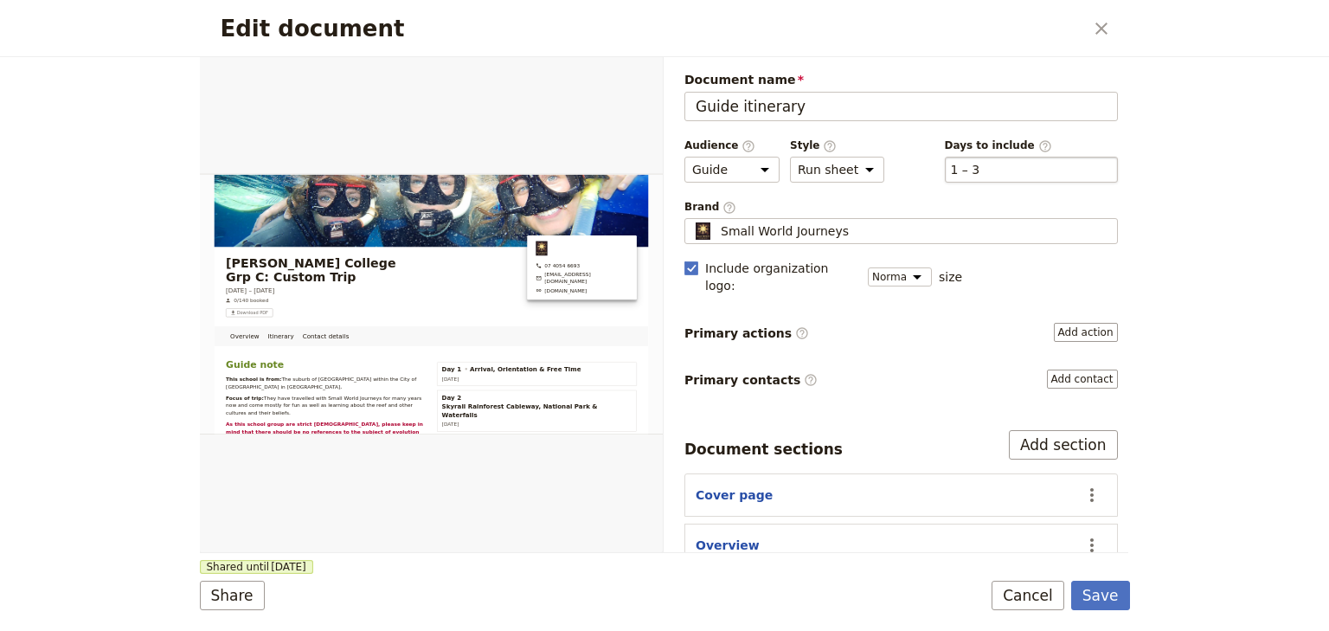
click at [979, 165] on div "​ 1 – 3 1, 2, 3" at bounding box center [1031, 170] width 173 height 26
click at [979, 165] on button "​ 1 – 3" at bounding box center [965, 169] width 29 height 17
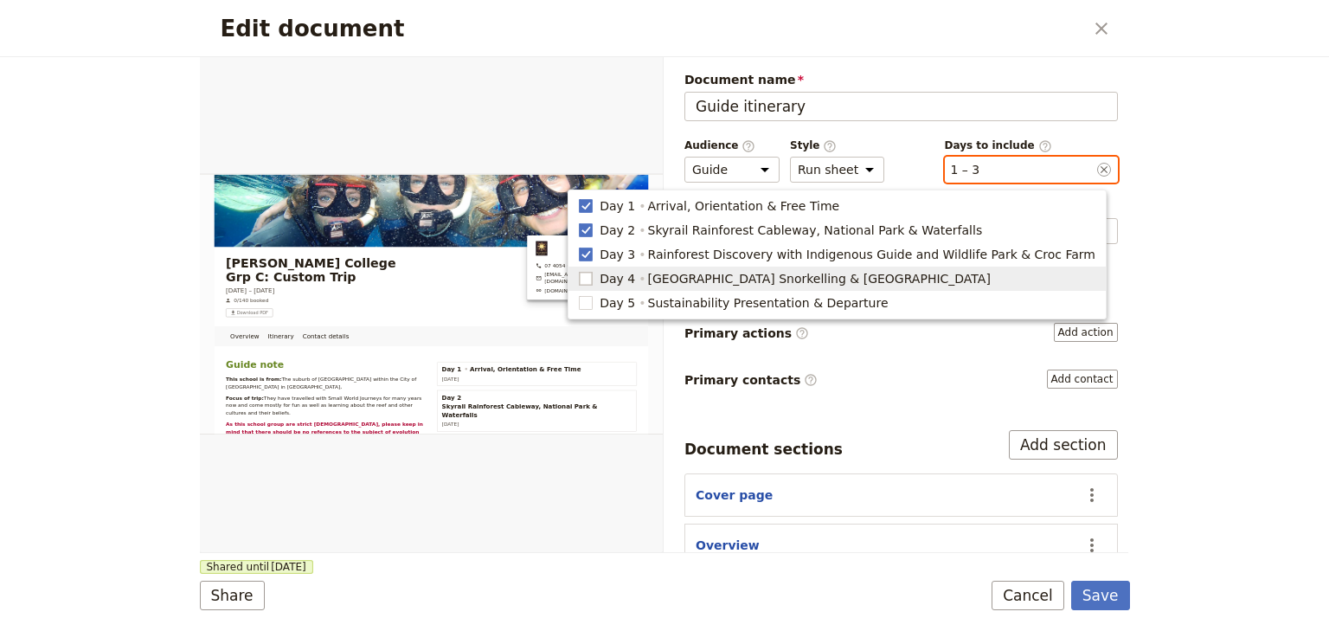
click at [593, 270] on label "button" at bounding box center [586, 278] width 14 height 17
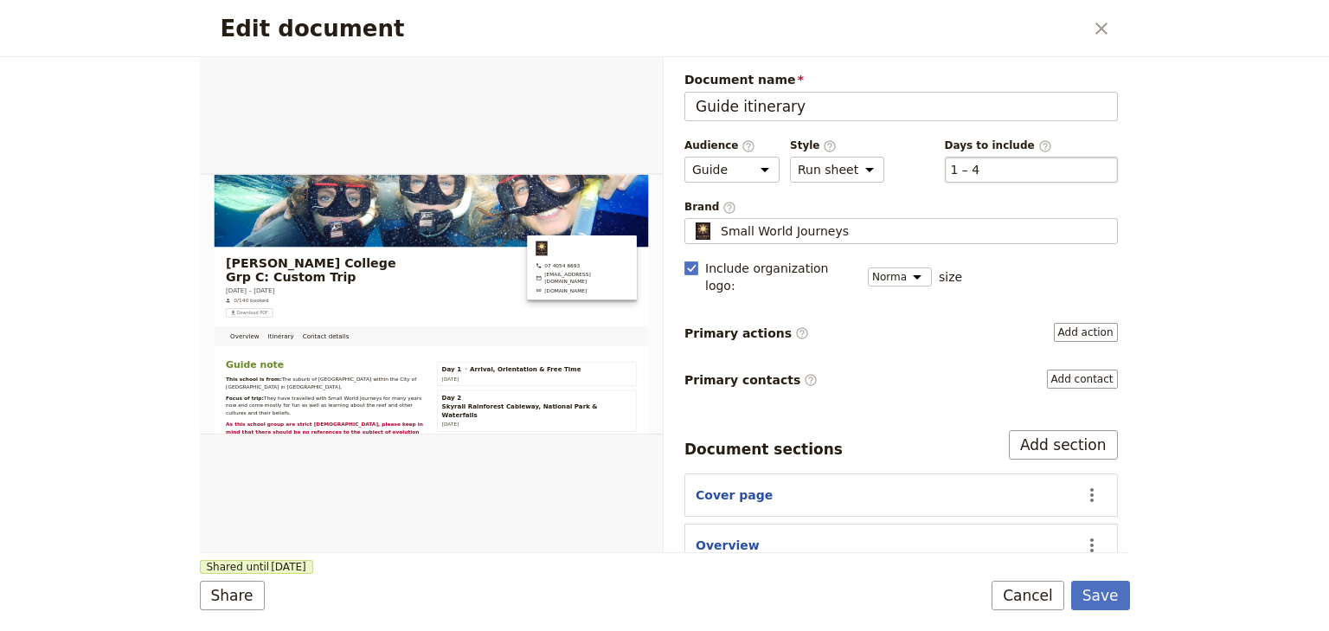
drag, startPoint x: 1002, startPoint y: 163, endPoint x: 974, endPoint y: 186, distance: 36.2
click at [1001, 163] on div "​ 1 – 4 1, 2, 3, 4" at bounding box center [1031, 170] width 173 height 26
click at [980, 163] on button "​ 1 – 4" at bounding box center [965, 169] width 29 height 17
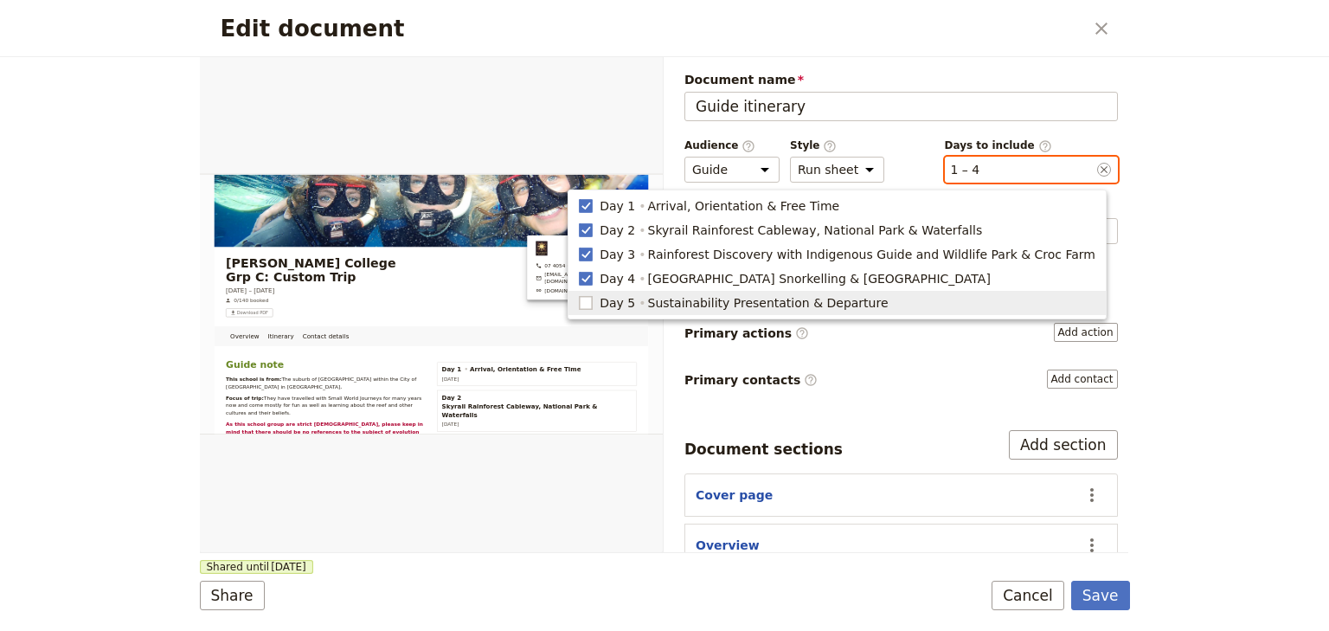
click at [593, 305] on rect "button" at bounding box center [586, 302] width 13 height 13
type input "1, 2, 3, 4, 5"
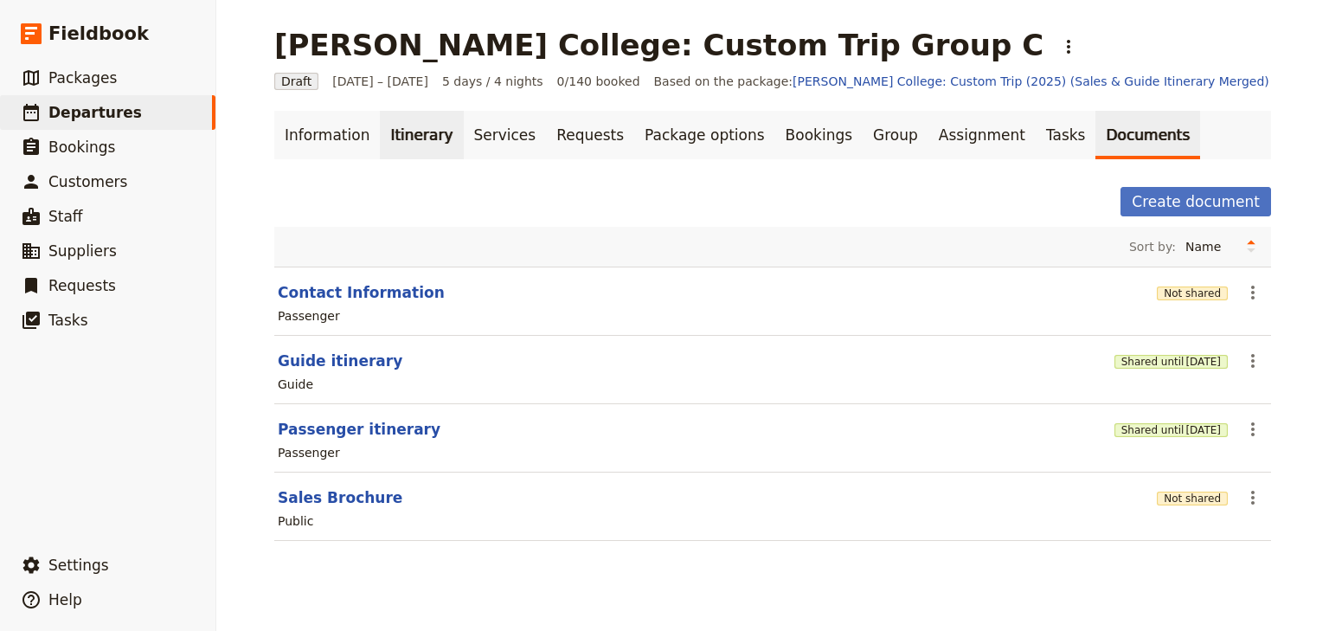
click at [401, 138] on link "Itinerary" at bounding box center [421, 135] width 83 height 48
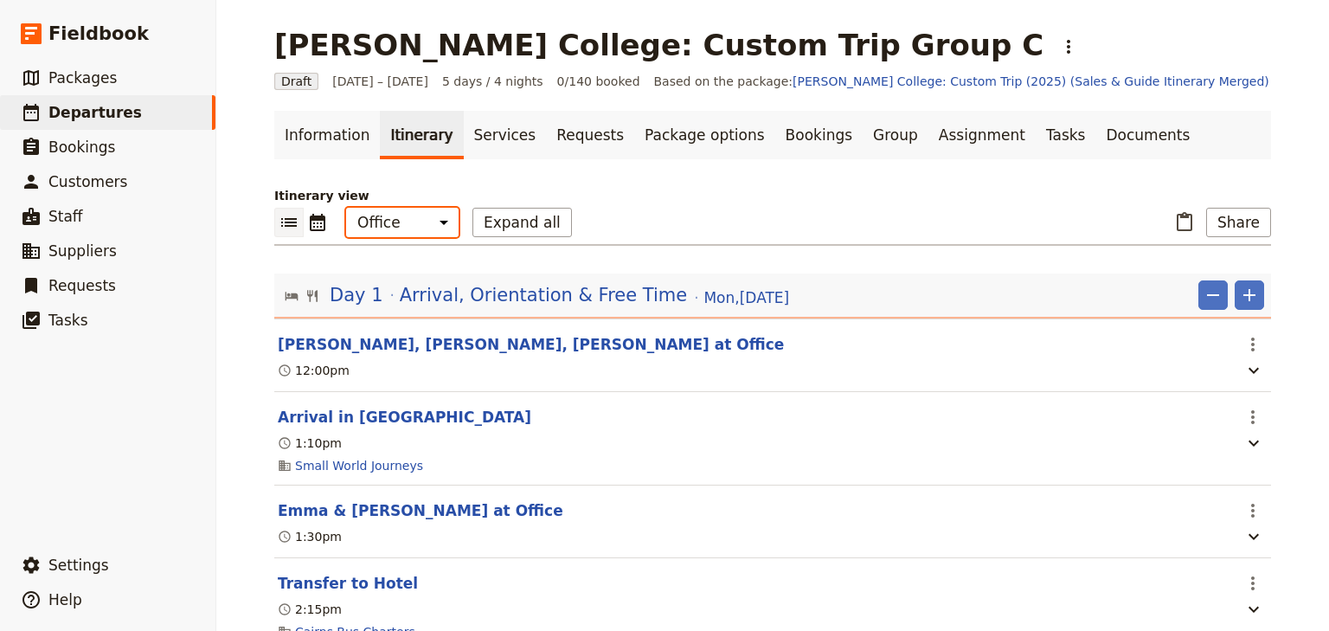
drag, startPoint x: 405, startPoint y: 217, endPoint x: 405, endPoint y: 233, distance: 15.6
click at [405, 217] on select "Office Guide Passenger Sales" at bounding box center [402, 222] width 112 height 29
select select "STAFF"
click at [346, 208] on select "Office Guide Passenger Sales" at bounding box center [402, 222] width 112 height 29
click at [1231, 221] on button "Share" at bounding box center [1238, 222] width 65 height 29
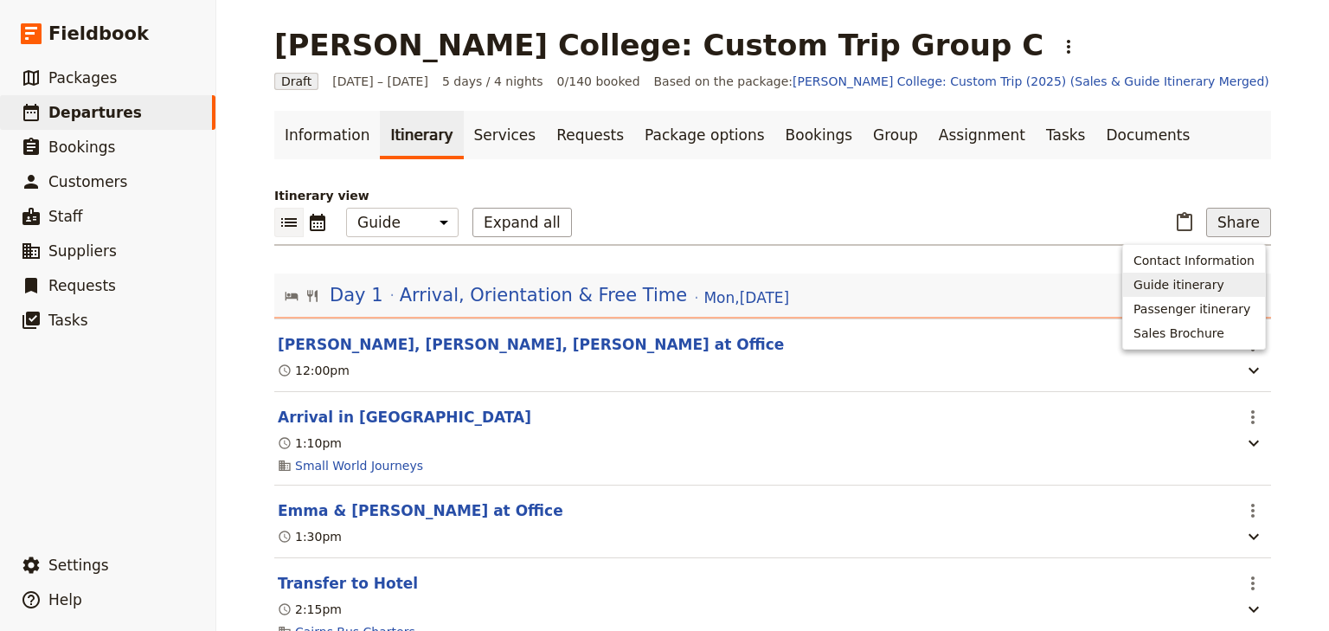
click at [1196, 278] on span "Guide itinerary" at bounding box center [1178, 284] width 91 height 17
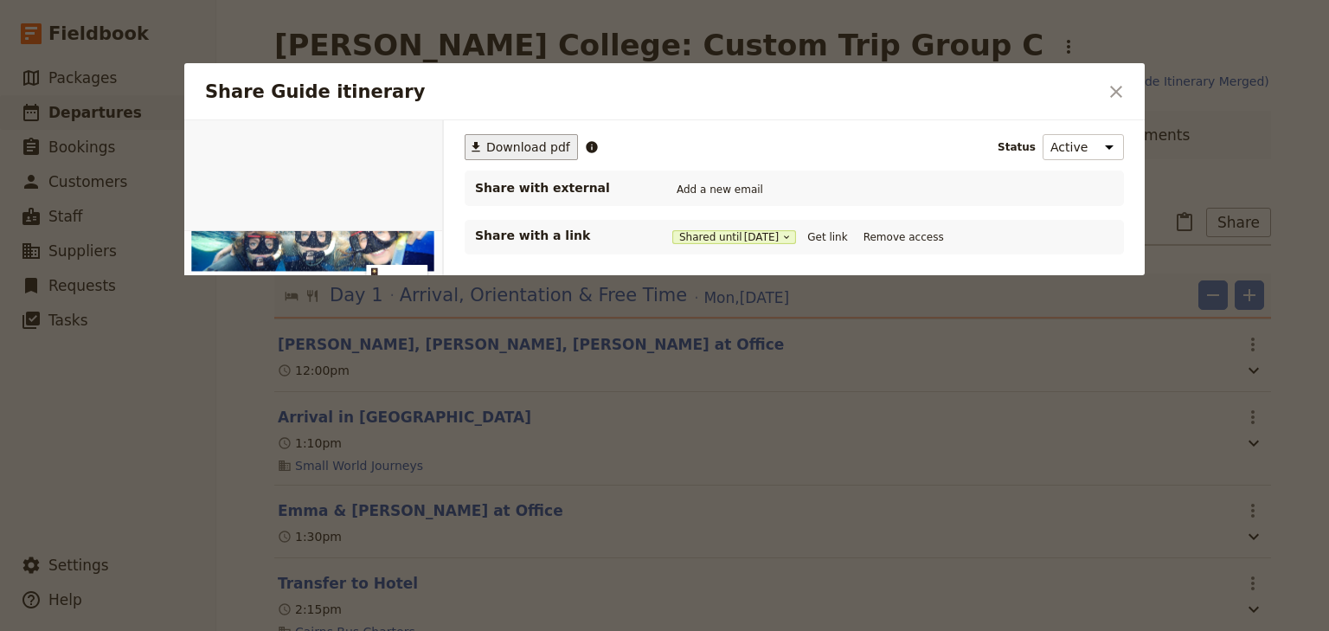
click at [512, 145] on span "Download pdf" at bounding box center [528, 146] width 84 height 17
click at [1119, 89] on icon "Close dialog" at bounding box center [1116, 92] width 12 height 12
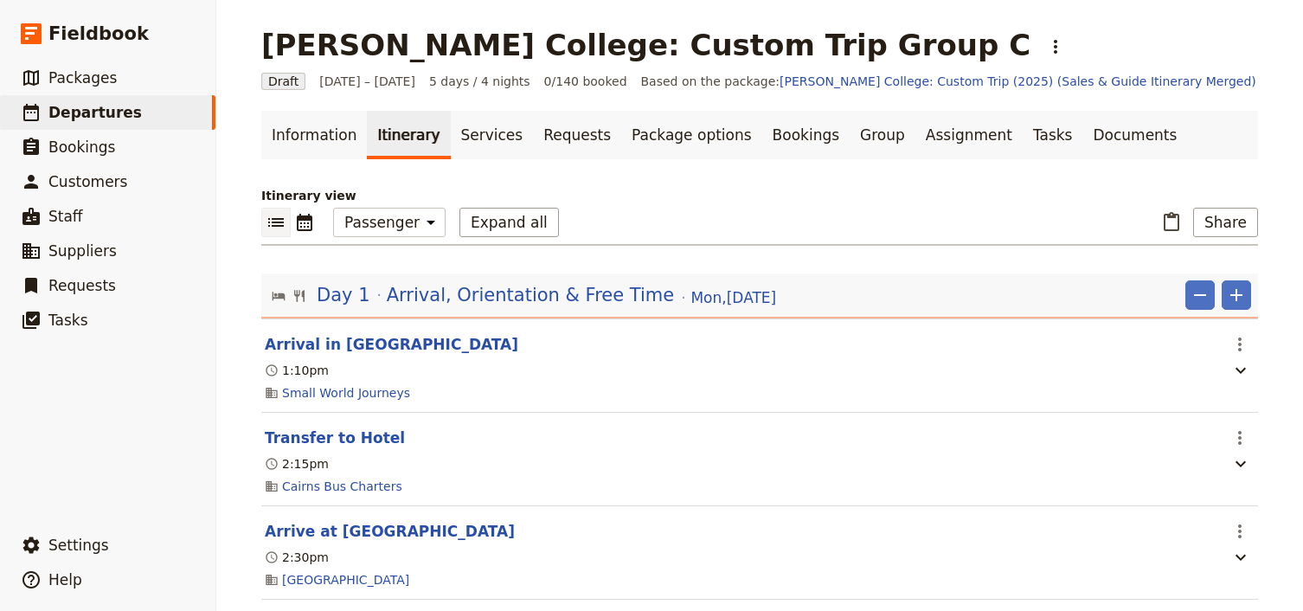
select select "PASSENGER"
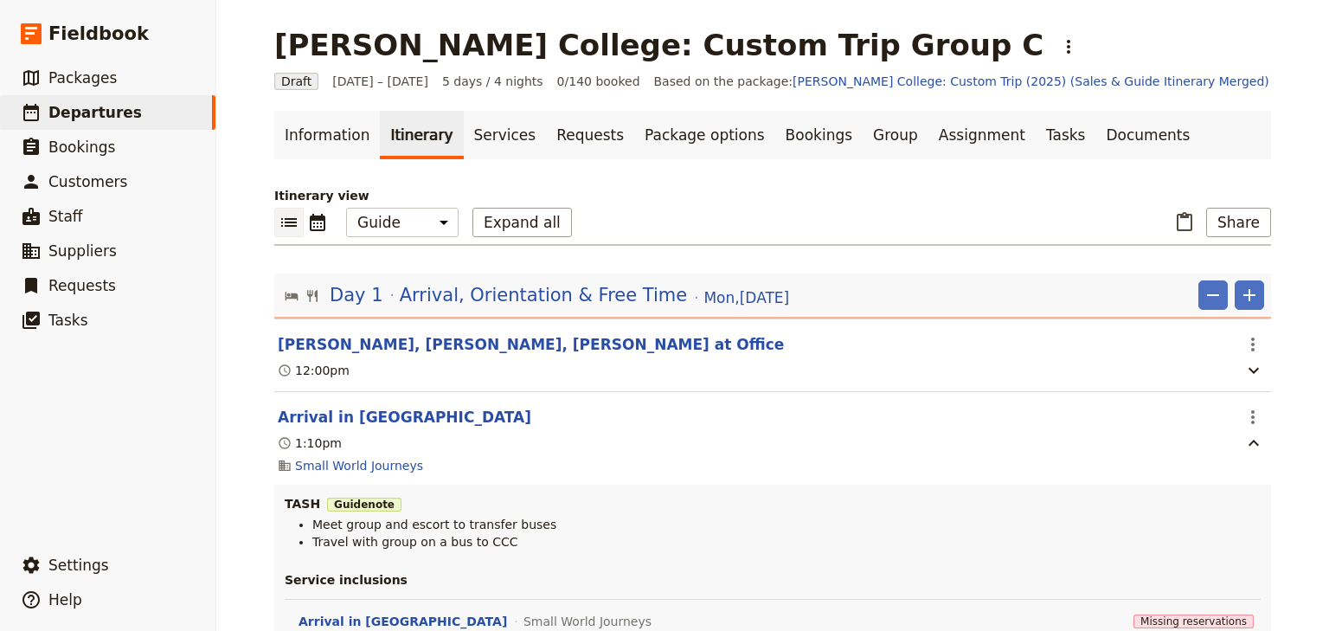
select select "STAFF"
